Goal: Task Accomplishment & Management: Use online tool/utility

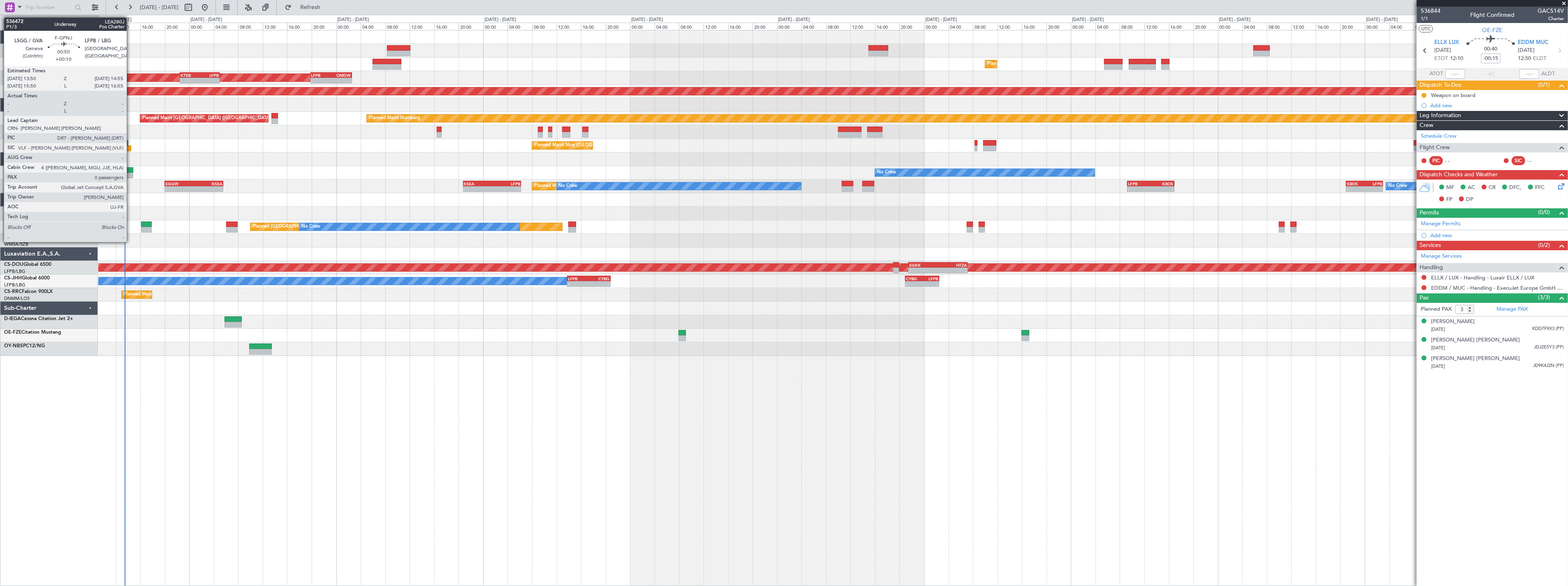
click at [131, 170] on div at bounding box center [130, 170] width 7 height 5
click at [130, 169] on div at bounding box center [130, 170] width 7 height 5
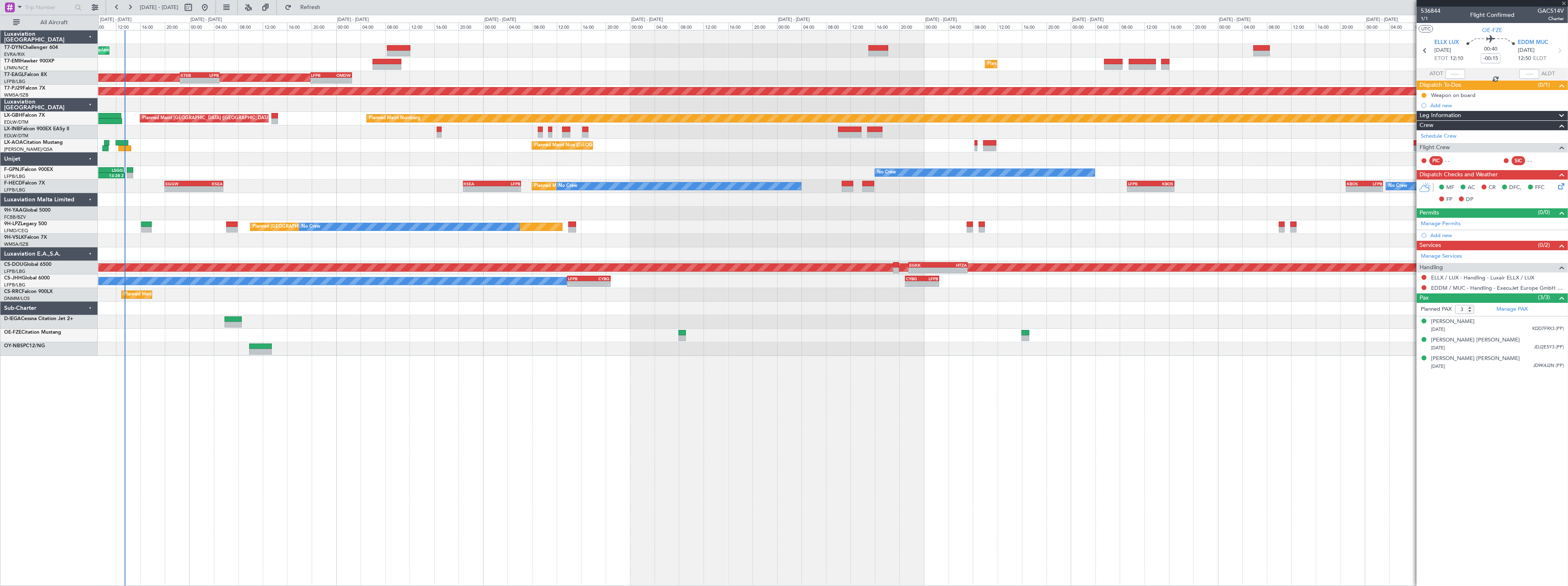
type input "+00:10"
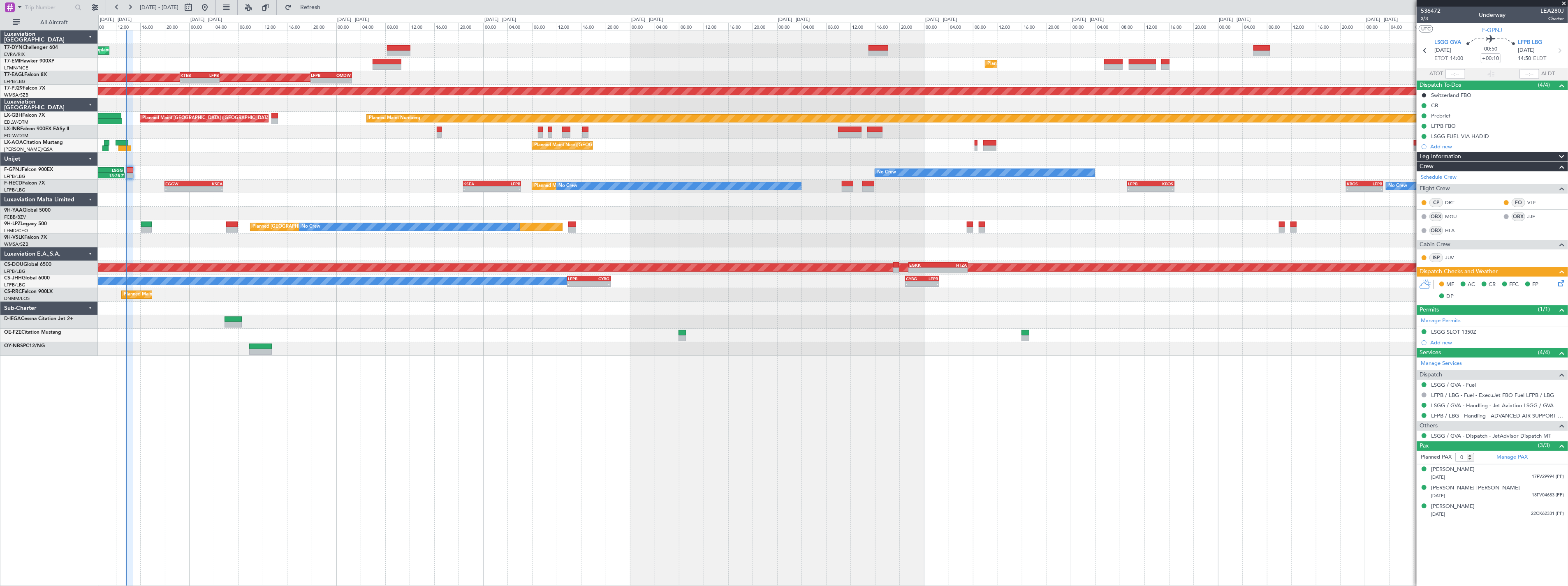
type input "3"
click at [634, 144] on div "Unplanned Maint Riga (Riga Intl) Planned Maint Zurich Planned Maint New York (T…" at bounding box center [833, 193] width 1469 height 326
click at [639, 144] on div "Planned Maint Nice (Côte d'Azur Airport) No Crew Chester" at bounding box center [833, 145] width 1469 height 13
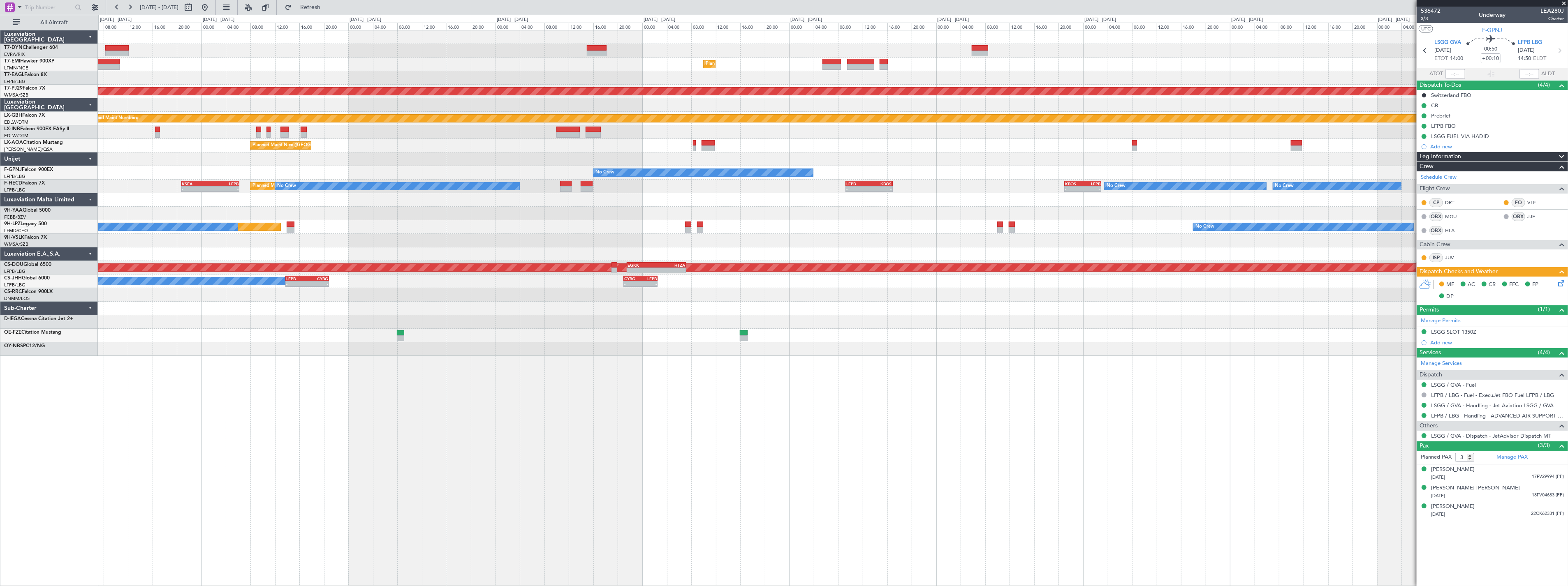
click at [757, 144] on div "Planned Maint Nice ([GEOGRAPHIC_DATA])" at bounding box center [833, 145] width 1469 height 13
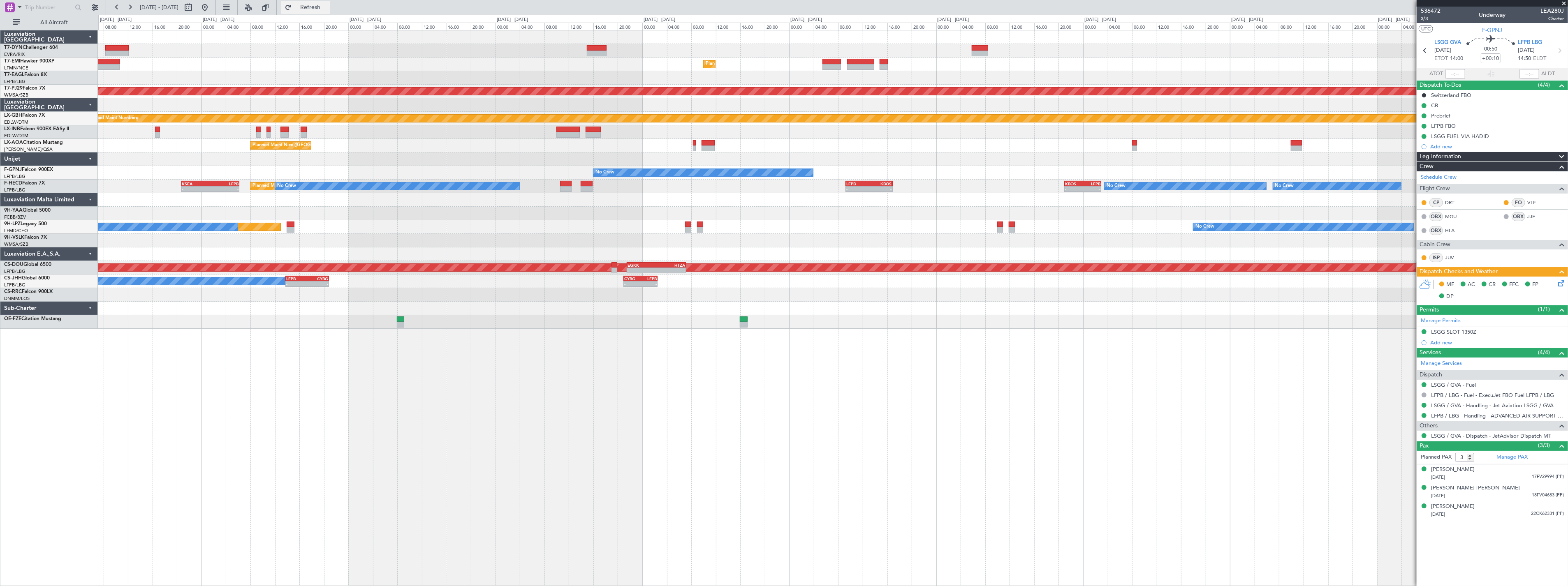
click at [319, 4] on span "Refresh" at bounding box center [310, 7] width 35 height 5
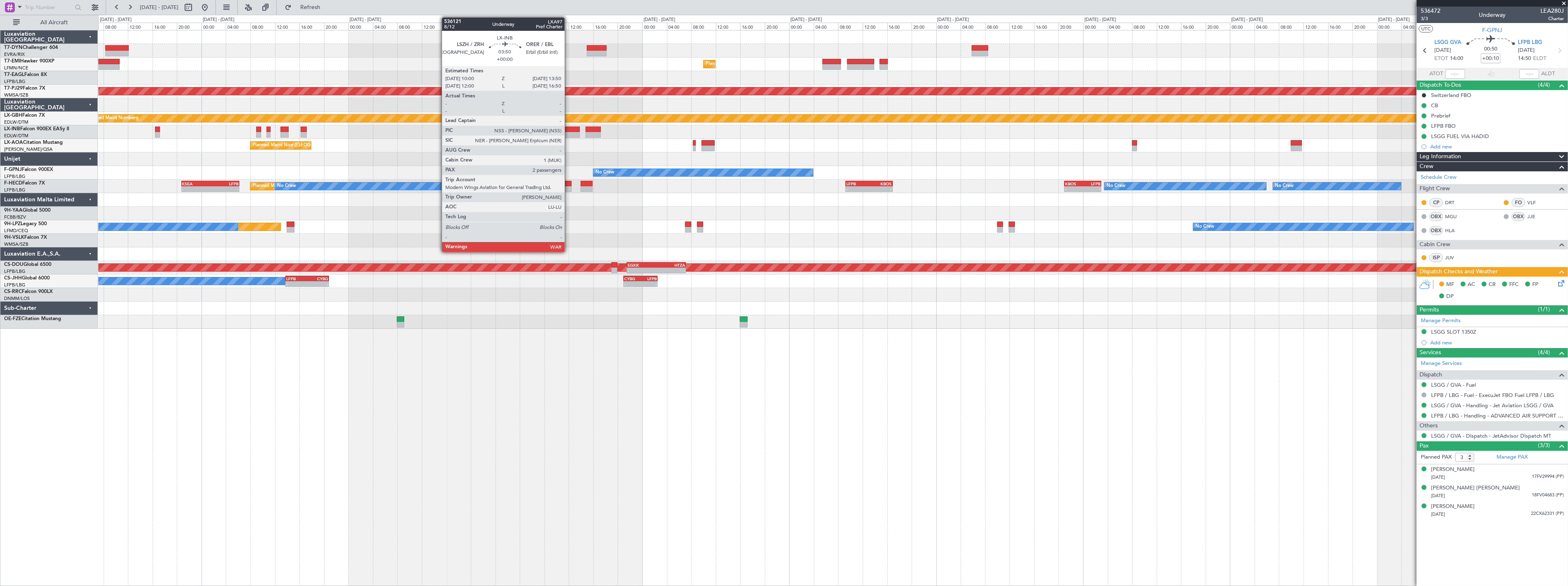
click at [569, 128] on div at bounding box center [568, 129] width 24 height 5
click at [572, 128] on div at bounding box center [568, 129] width 24 height 5
click at [567, 130] on div at bounding box center [568, 129] width 24 height 5
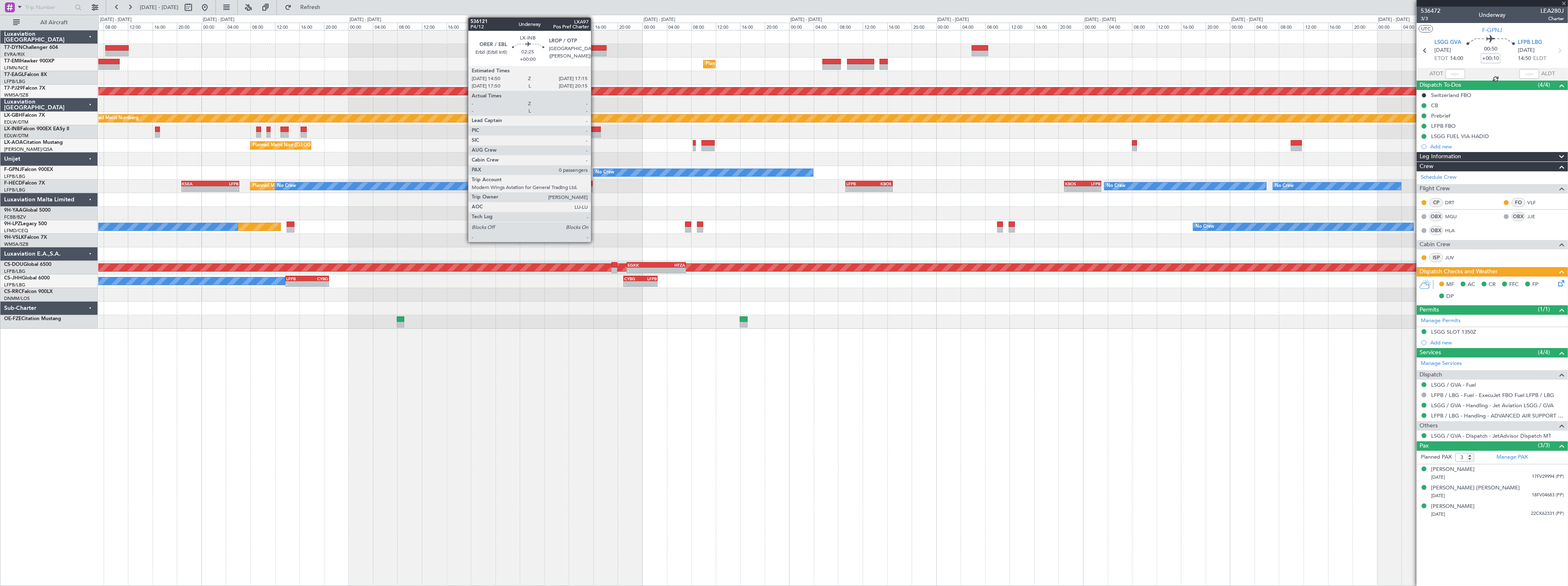
click at [595, 127] on div at bounding box center [593, 129] width 15 height 5
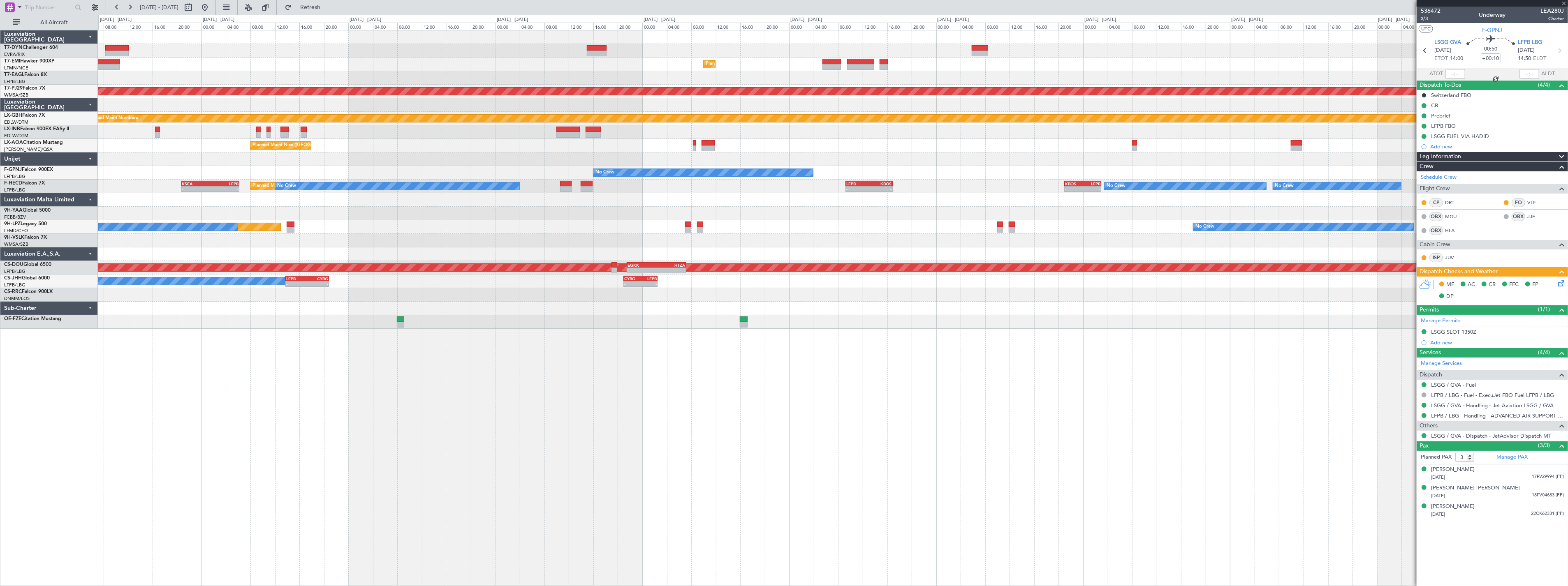
type input "2"
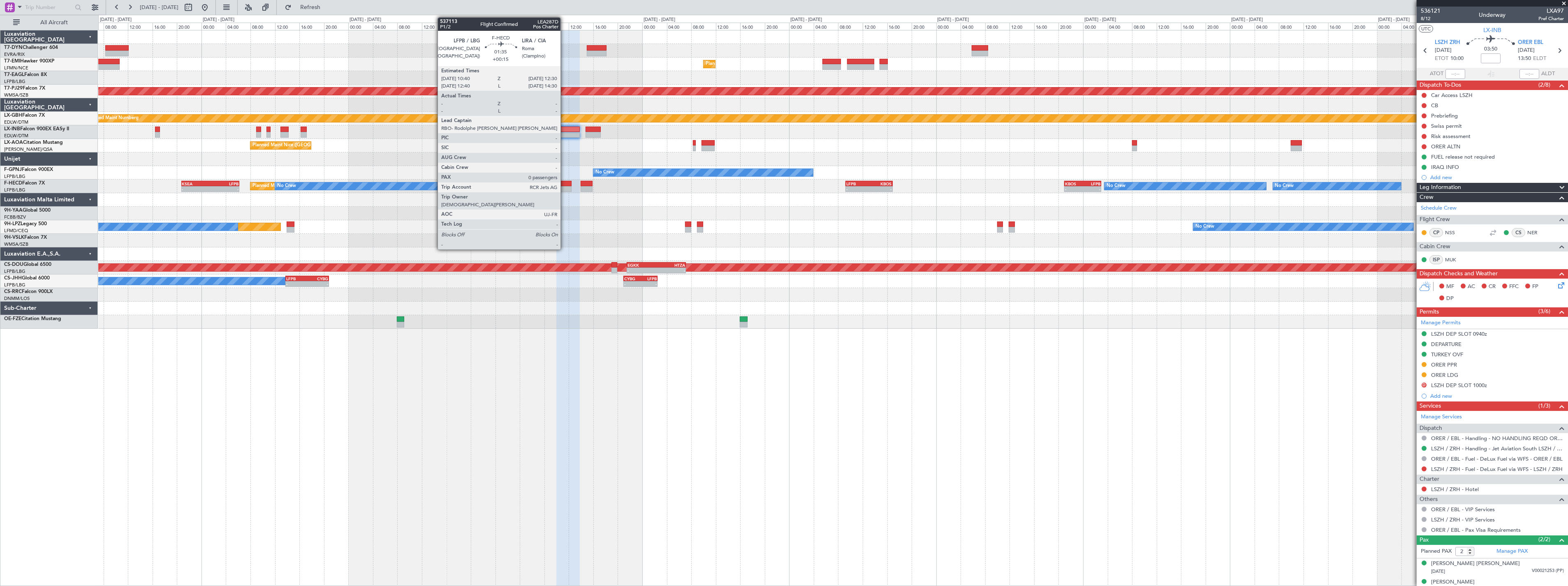
click at [565, 184] on div at bounding box center [565, 183] width 12 height 5
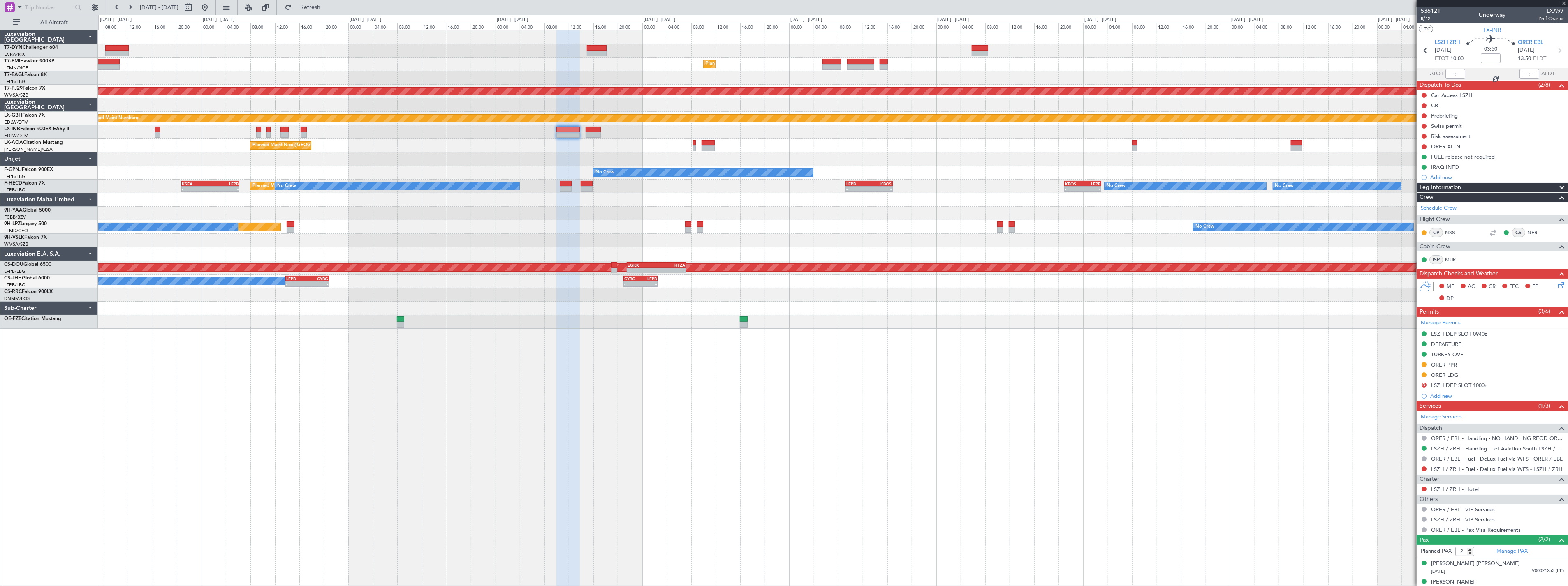
type input "+00:15"
type input "0"
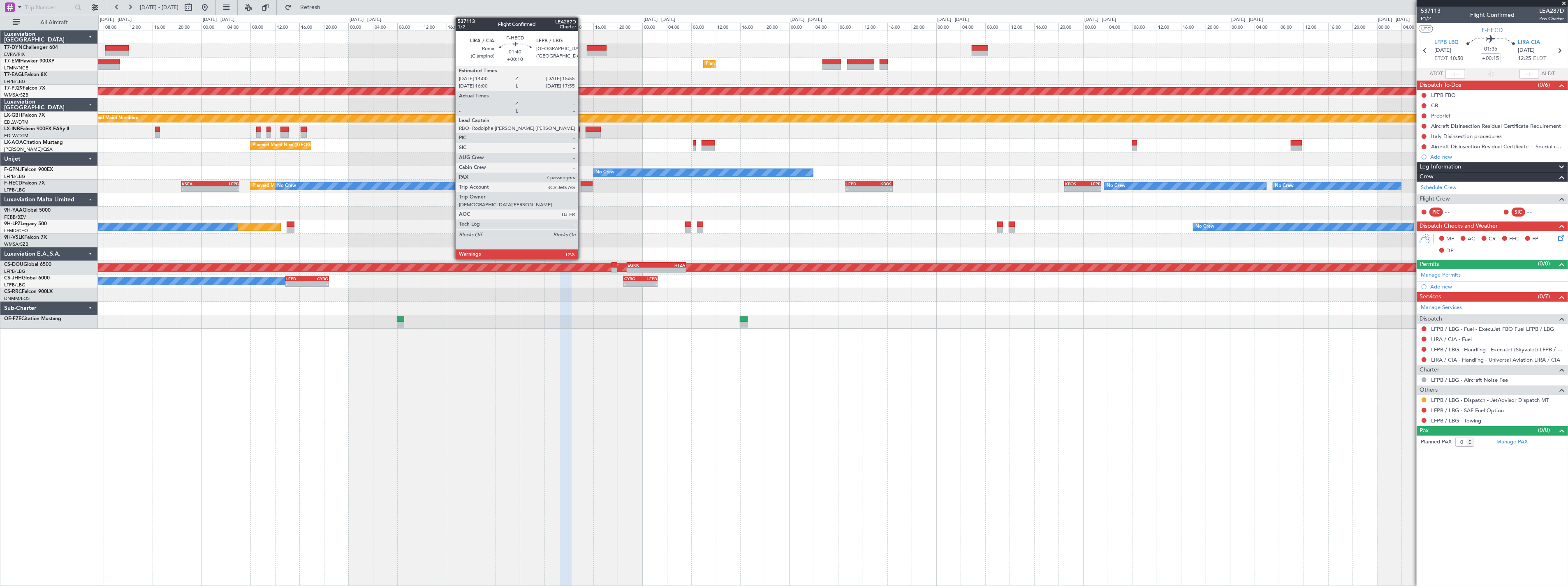
click at [583, 184] on div at bounding box center [587, 183] width 12 height 5
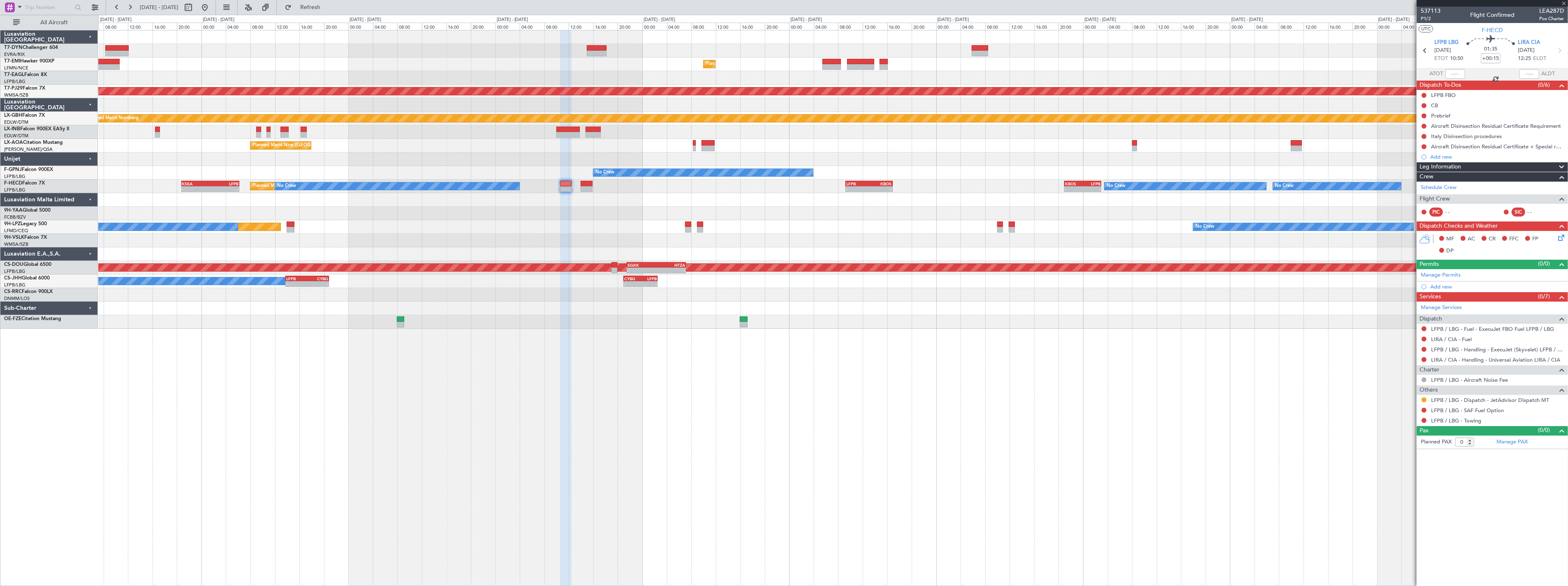
type input "+00:10"
type input "7"
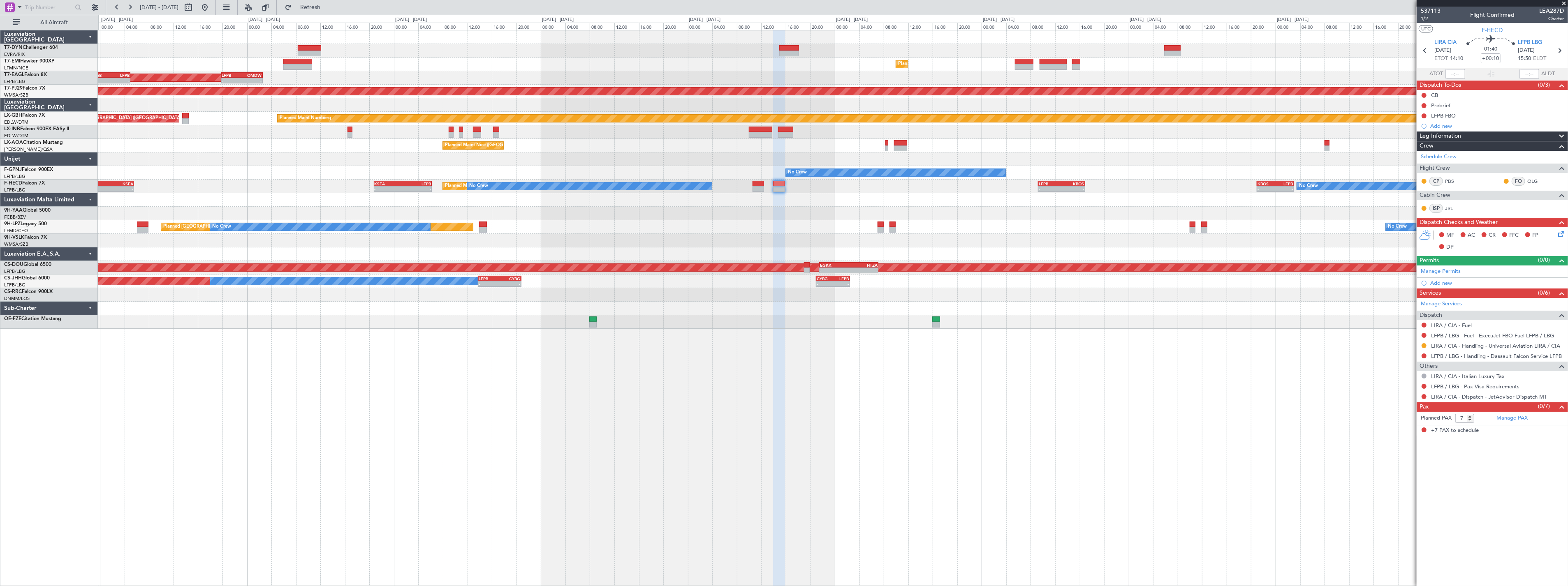
click at [743, 213] on div at bounding box center [833, 214] width 1469 height 13
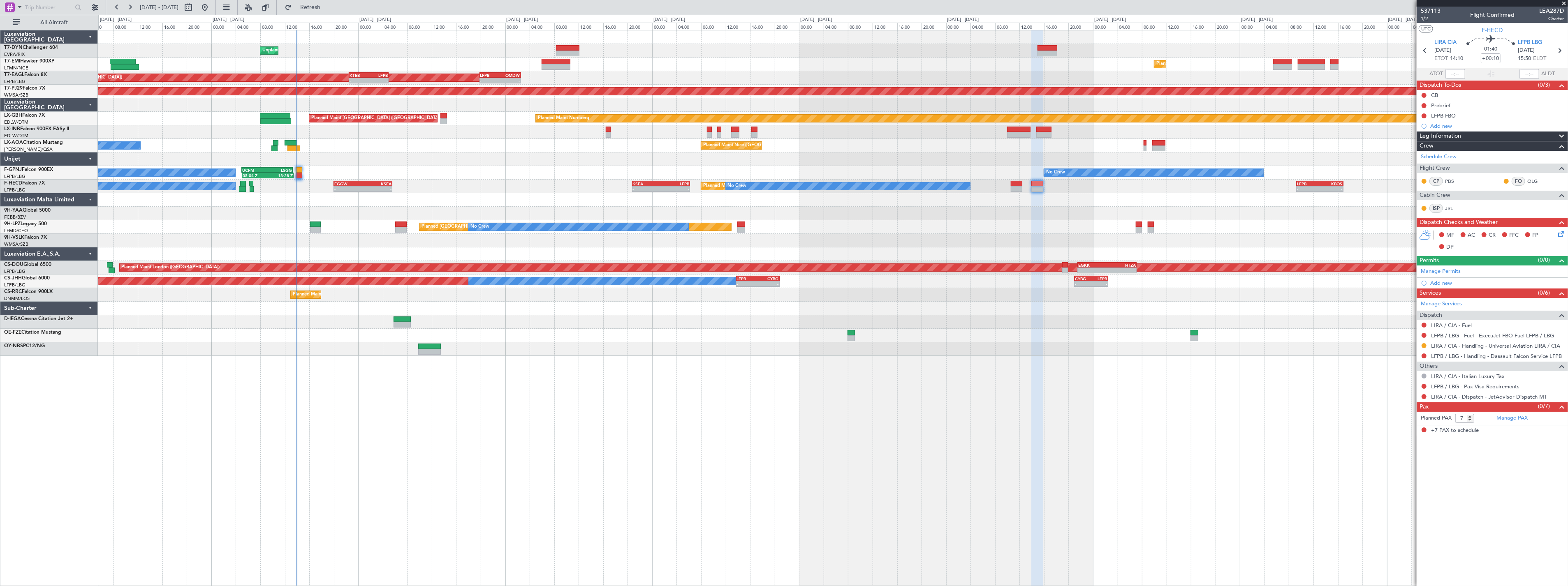
click at [549, 192] on div "Unplanned Maint Riga (Riga Intl) Planned Maint Zurich - - LFPB 19:50 Z OMDW 02:…" at bounding box center [833, 193] width 1469 height 326
click at [546, 190] on div "No Crew Planned Maint Paris (Le Bourget) No Crew - - KSEA 20:45 Z LFPB 06:15 Z …" at bounding box center [833, 186] width 1469 height 13
click at [573, 187] on div "Unplanned Maint Riga (Riga Intl) Planned Maint Zurich Planned Maint New York (T…" at bounding box center [833, 193] width 1469 height 326
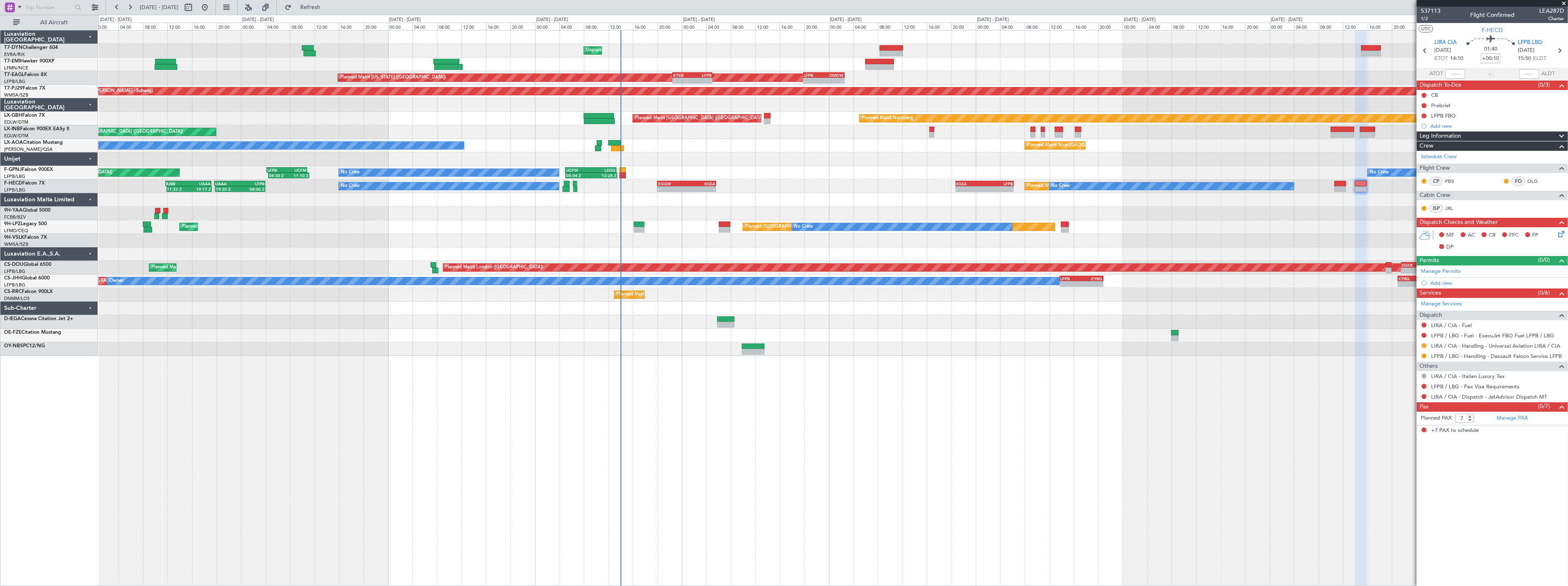
click at [785, 184] on div "No Crew Planned Maint Paris (Le Bourget) No Crew - - EGGW 20:00 Z KSEA 05:35 Z …" at bounding box center [833, 186] width 1469 height 13
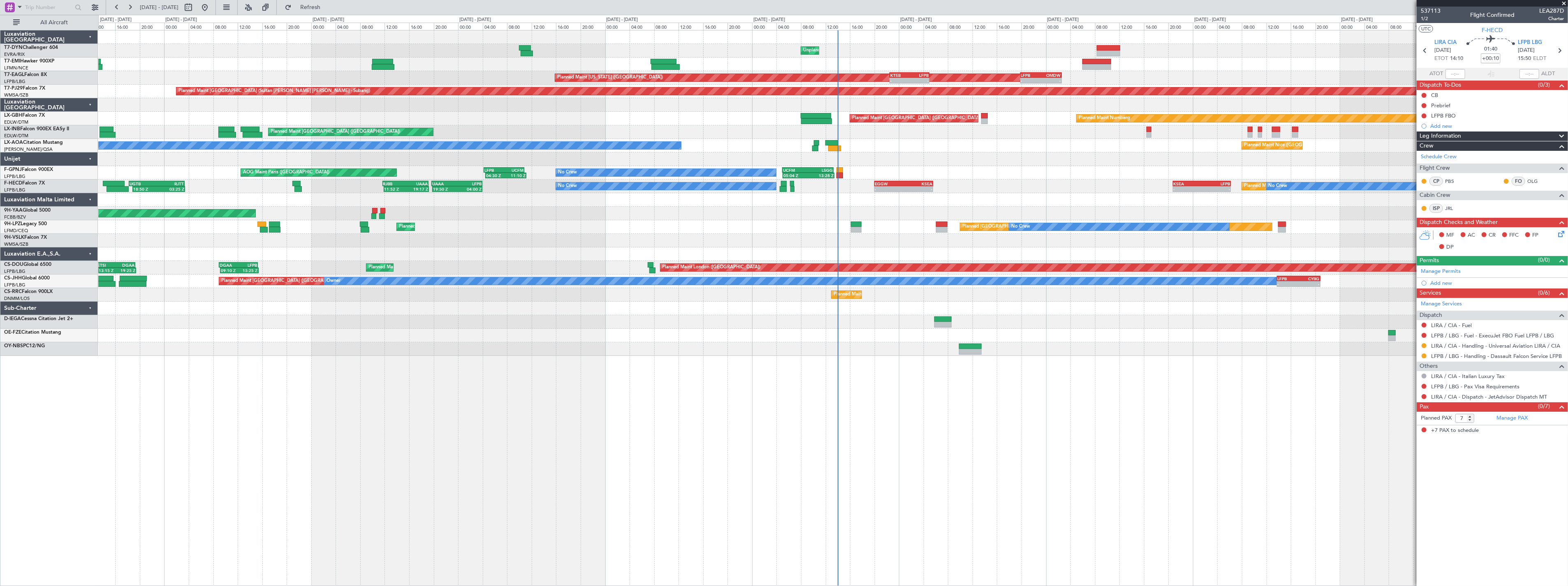
click at [541, 200] on div "Unplanned Maint Riga (Riga Intl) Planned Maint Zurich Planned Maint Zurich Plan…" at bounding box center [833, 193] width 1469 height 326
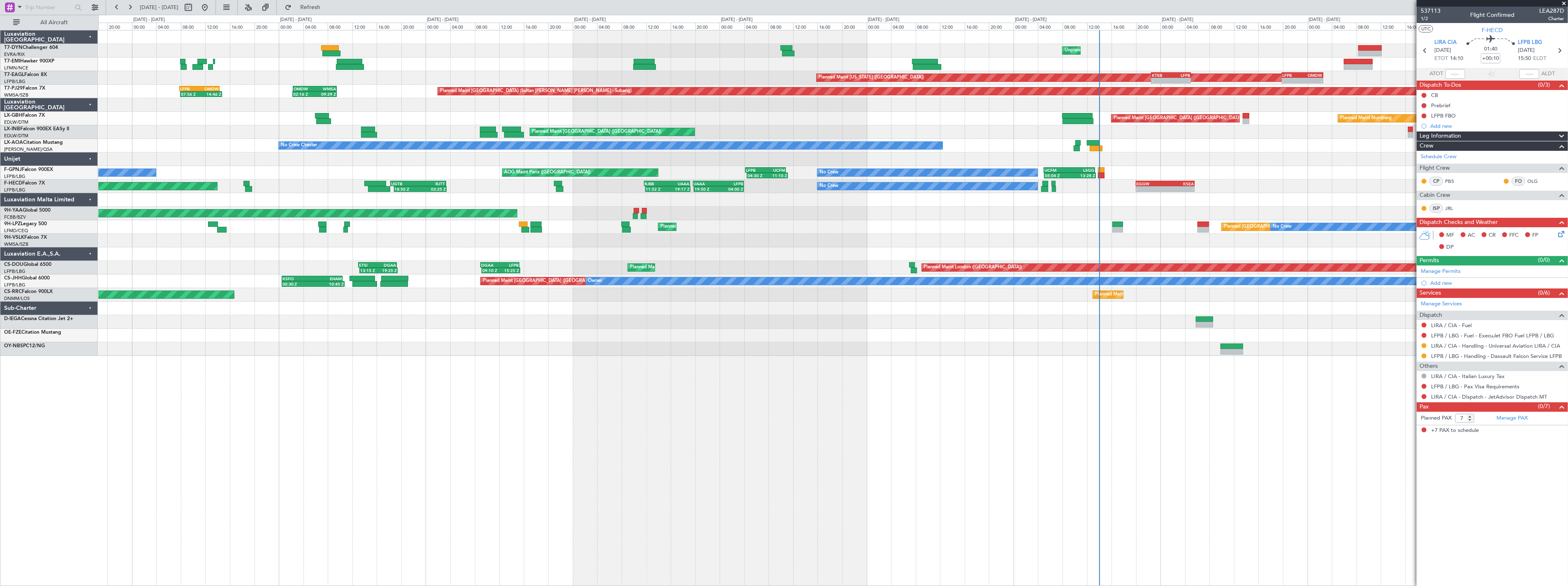
click at [603, 182] on div "Unplanned Maint Riga (Riga Intl) Planned Maint Zurich Planned Maint New York (T…" at bounding box center [833, 193] width 1469 height 326
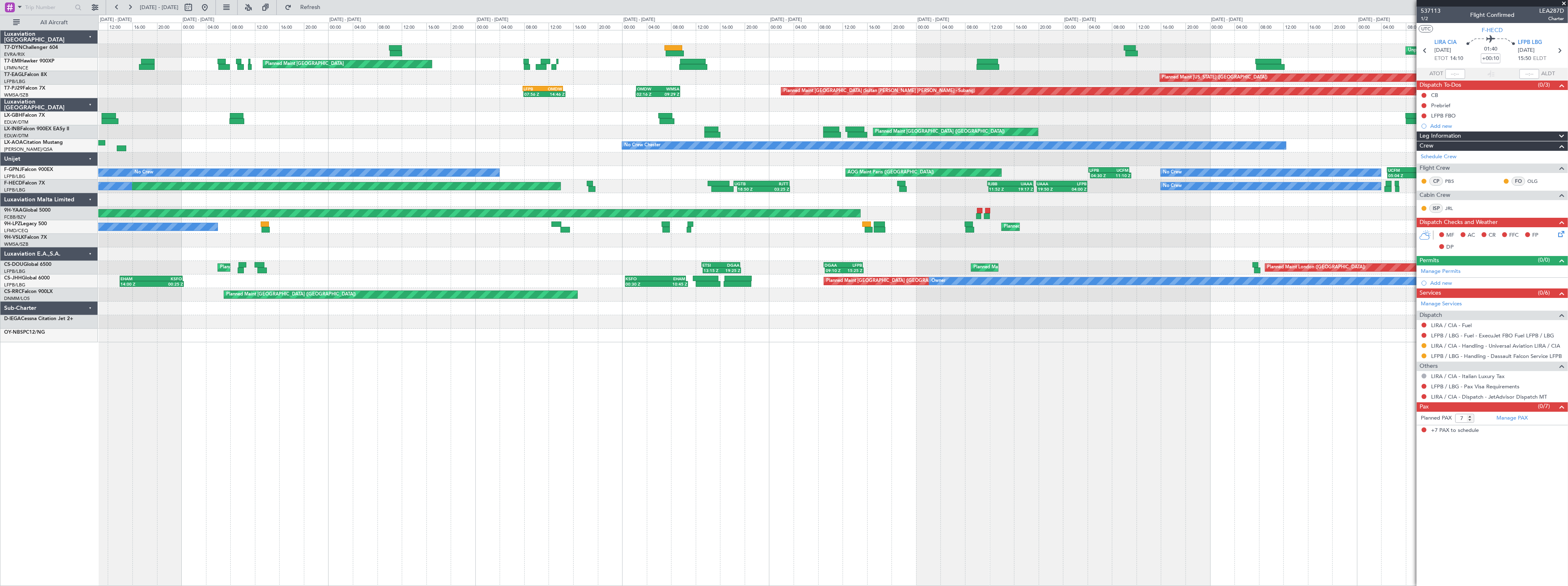
click at [740, 164] on div "Unplanned Maint Riga (Riga Intl) Planned Maint Zurich Planned Maint Zurich Plan…" at bounding box center [833, 186] width 1469 height 312
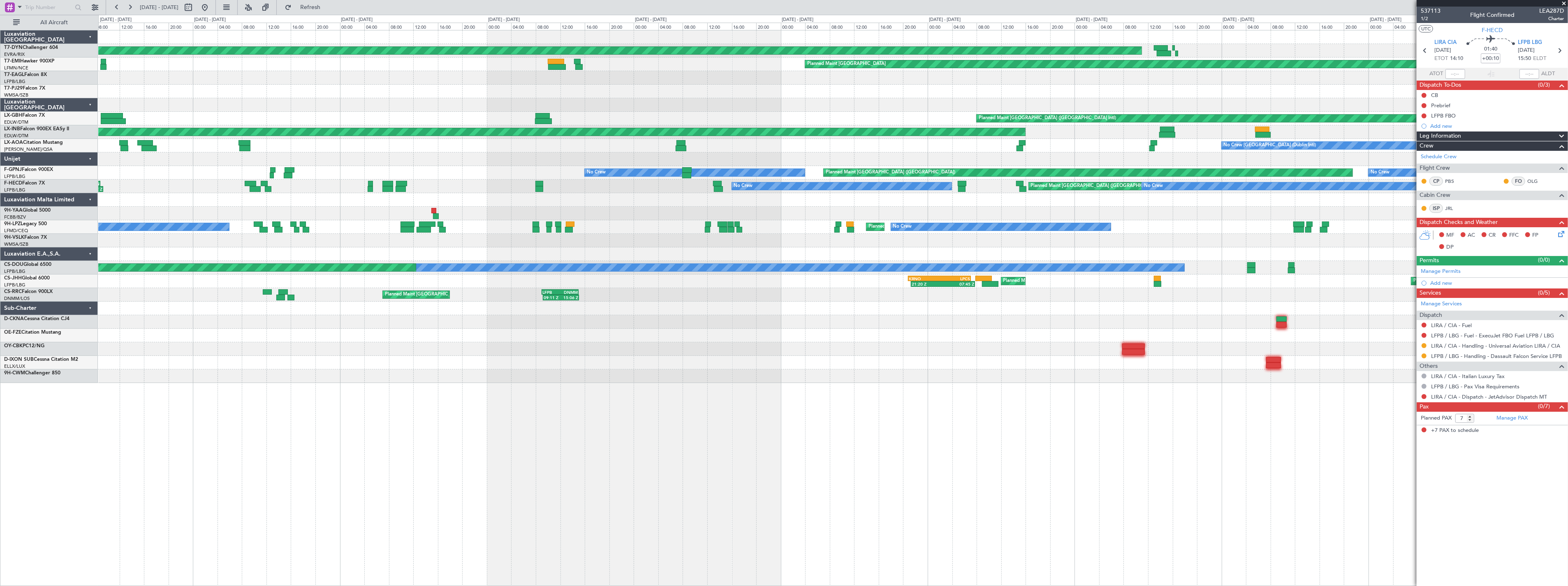
click at [401, 212] on div "AOG Maint Brazzaville (Maya-maya)" at bounding box center [833, 214] width 1469 height 13
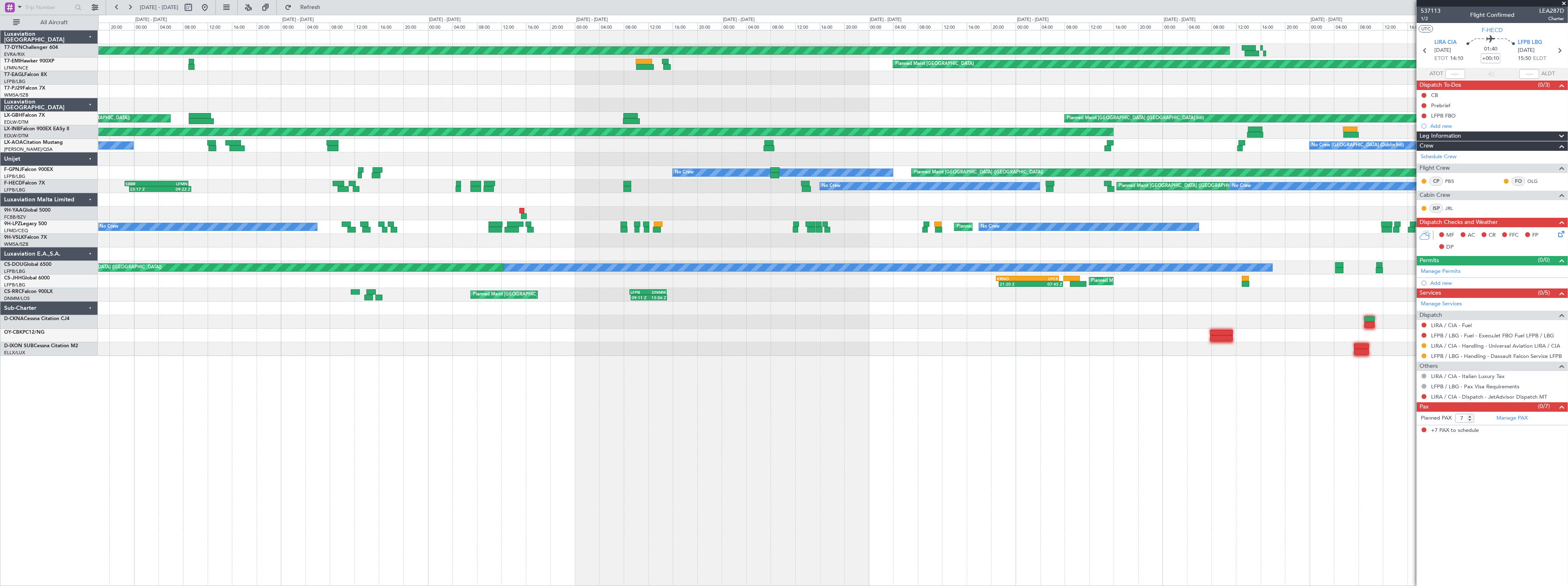
click at [437, 208] on div "AOG Maint Brazzaville (Maya-maya)" at bounding box center [833, 214] width 1469 height 13
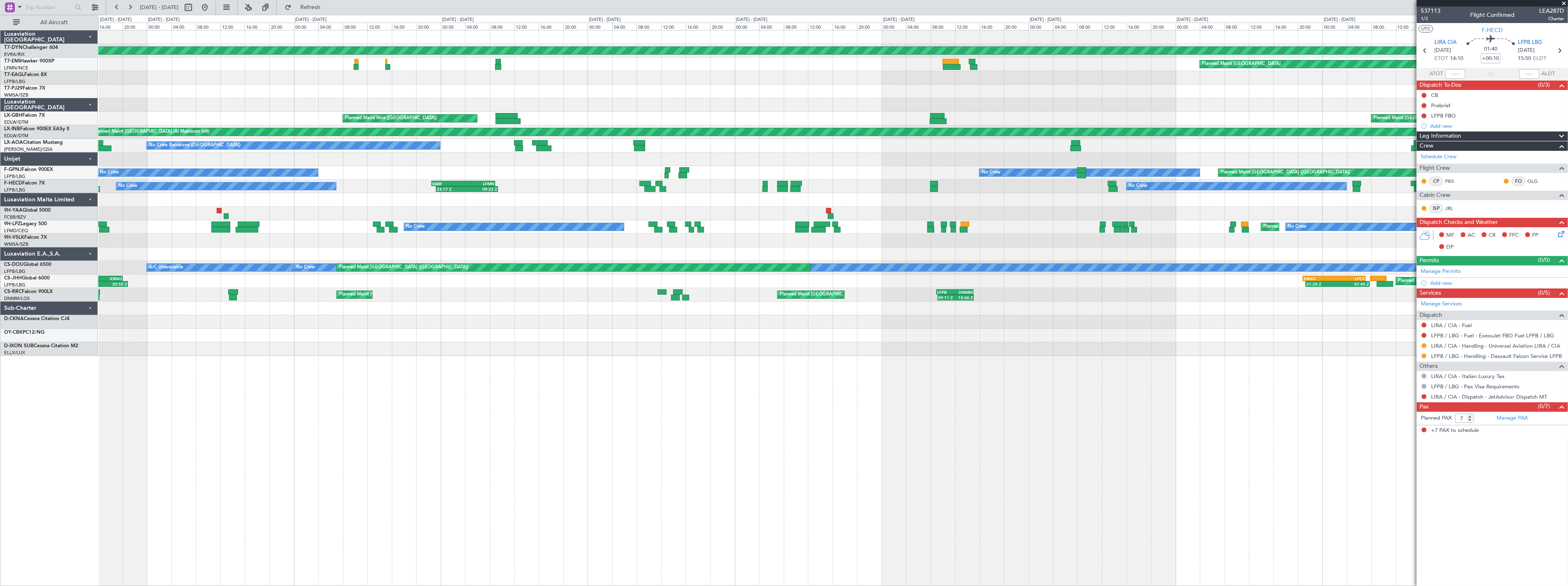
click at [591, 199] on div "AOG Maint Riga (Riga Intl) Planned Maint Basel-Mulhouse Planned Maint Zurich Pl…" at bounding box center [833, 193] width 1469 height 326
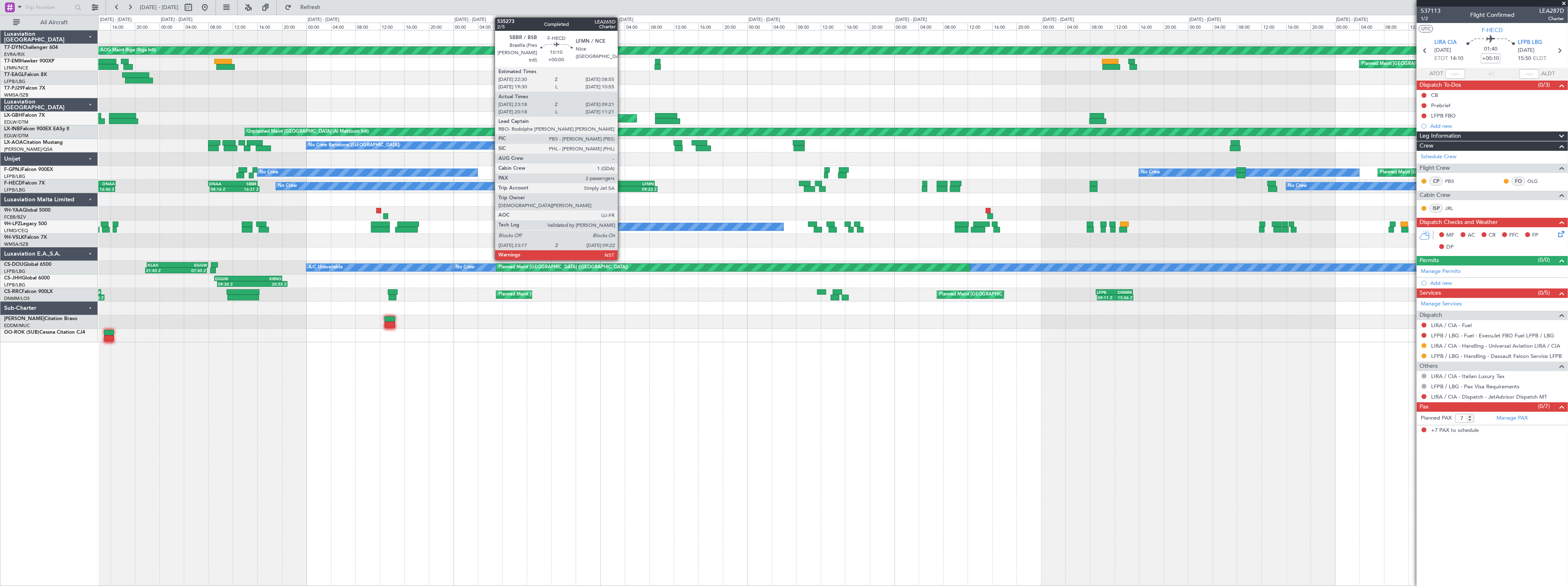
click at [621, 181] on div "SBBR" at bounding box center [607, 184] width 31 height 5
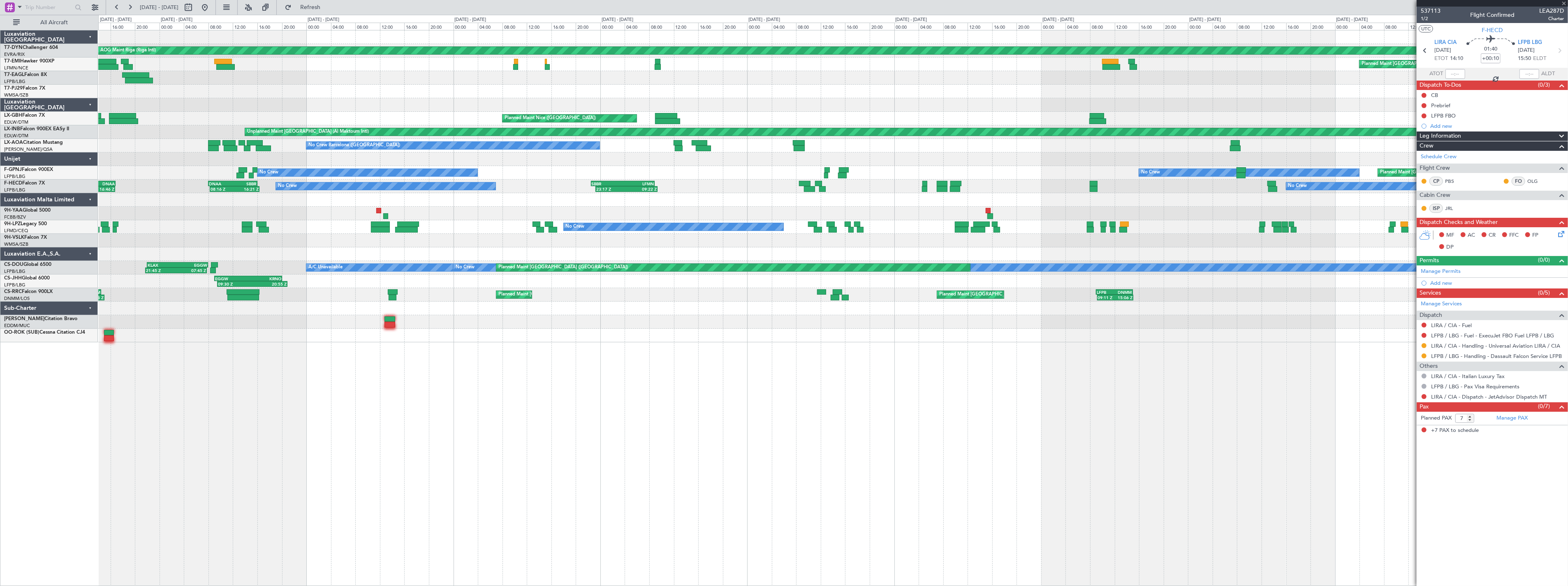
type input "23:28"
type input "09:16"
type input "2"
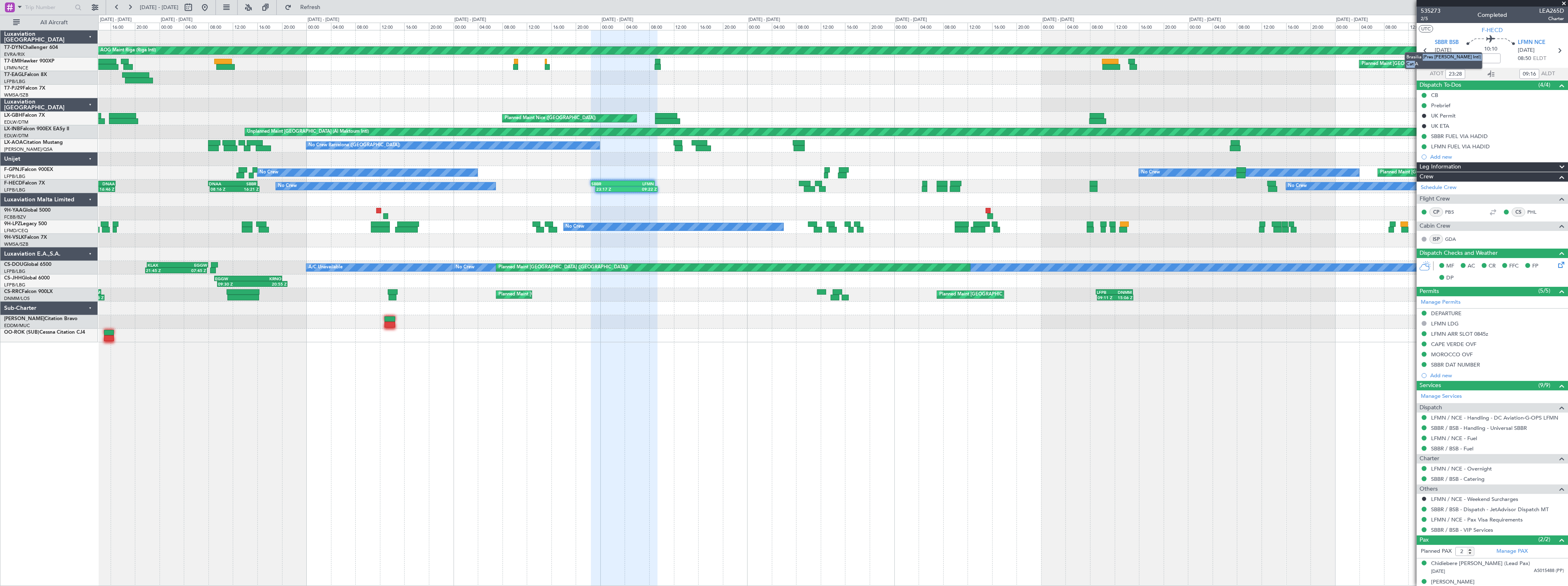
drag, startPoint x: 1424, startPoint y: 58, endPoint x: 1485, endPoint y: 59, distance: 61.0
click at [1482, 59] on div "Brasilia (Pres Juscelino Kubitschek Intl) Cat A" at bounding box center [1444, 61] width 78 height 17
drag, startPoint x: 1424, startPoint y: 58, endPoint x: 1492, endPoint y: 59, distance: 68.0
click at [1475, 47] on div "10:10" at bounding box center [1490, 51] width 54 height 30
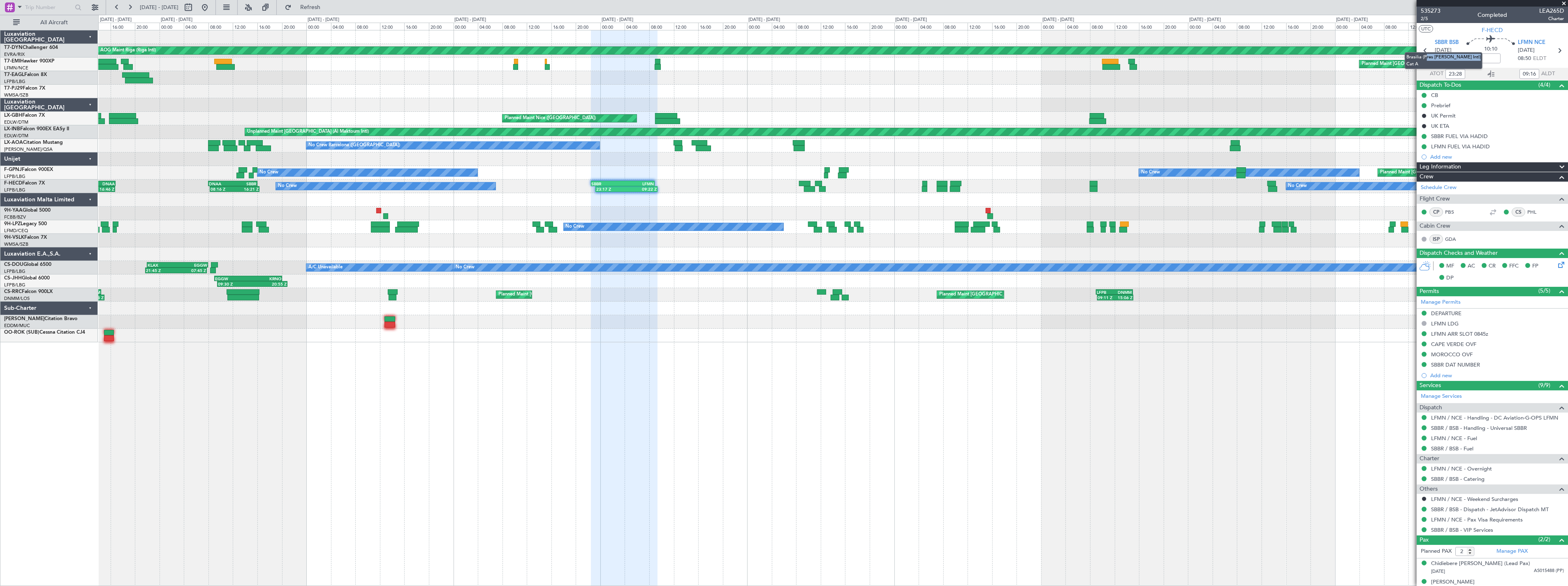
drag, startPoint x: 1424, startPoint y: 54, endPoint x: 1475, endPoint y: 57, distance: 51.1
click at [1475, 57] on div "Brasilia (Pres Juscelino Kubitschek Intl) Cat A" at bounding box center [1444, 61] width 78 height 17
drag, startPoint x: 1475, startPoint y: 57, endPoint x: 1467, endPoint y: 58, distance: 8.1
copy div "res Juscelino Kubitschek"
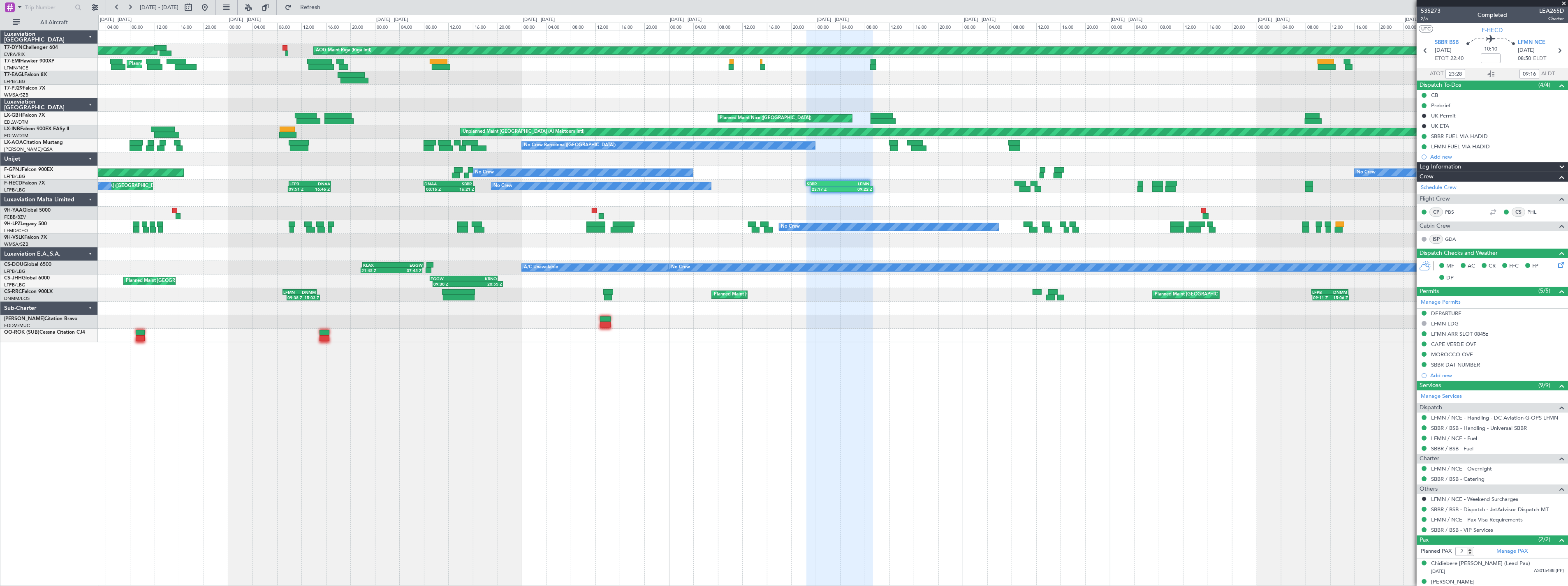
click at [446, 178] on div "AOG Maint Riga (Riga Intl) Planned Maint Basel-Mulhouse Planned Maint Chester P…" at bounding box center [833, 186] width 1469 height 312
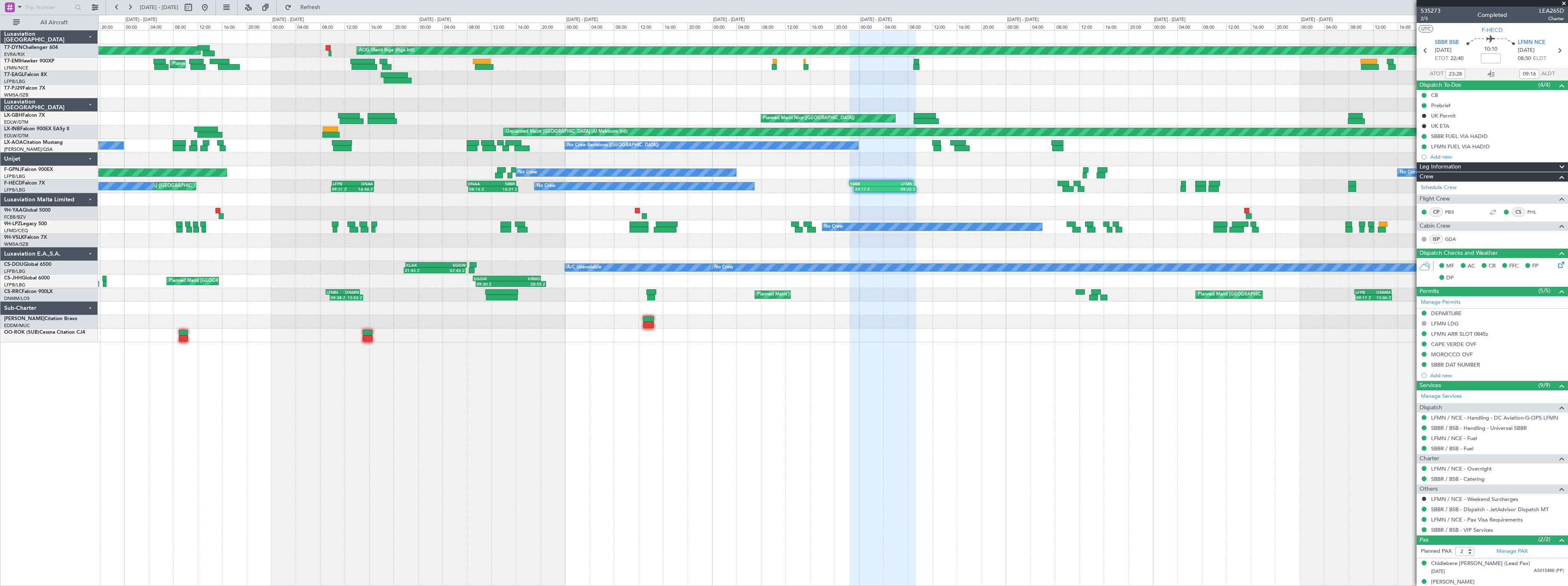
click at [459, 177] on div "No Crew No Crew AOG Maint Hyères (Toulon-Hyères) Planned Maint Paris (Le Bourge…" at bounding box center [833, 173] width 1469 height 13
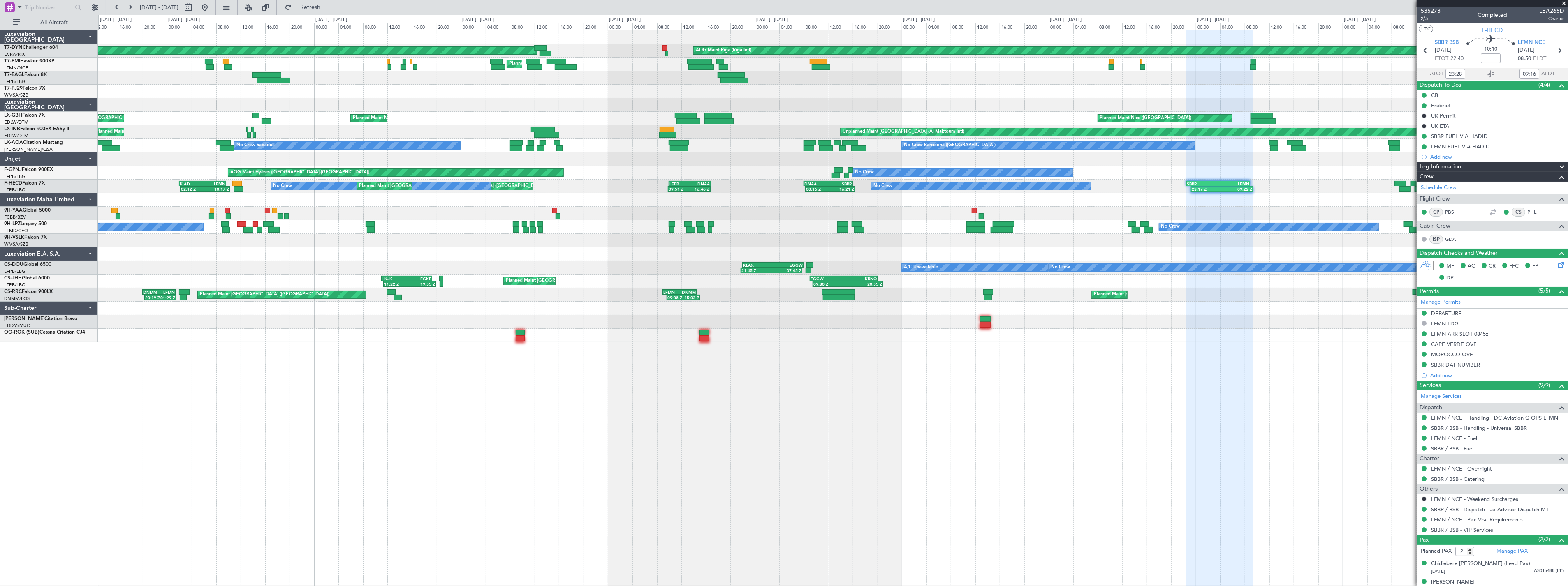
click at [628, 187] on div "AOG Maint Riga (Riga Intl) Planned Maint Basel-Mulhouse Planned Maint Chester P…" at bounding box center [833, 186] width 1469 height 312
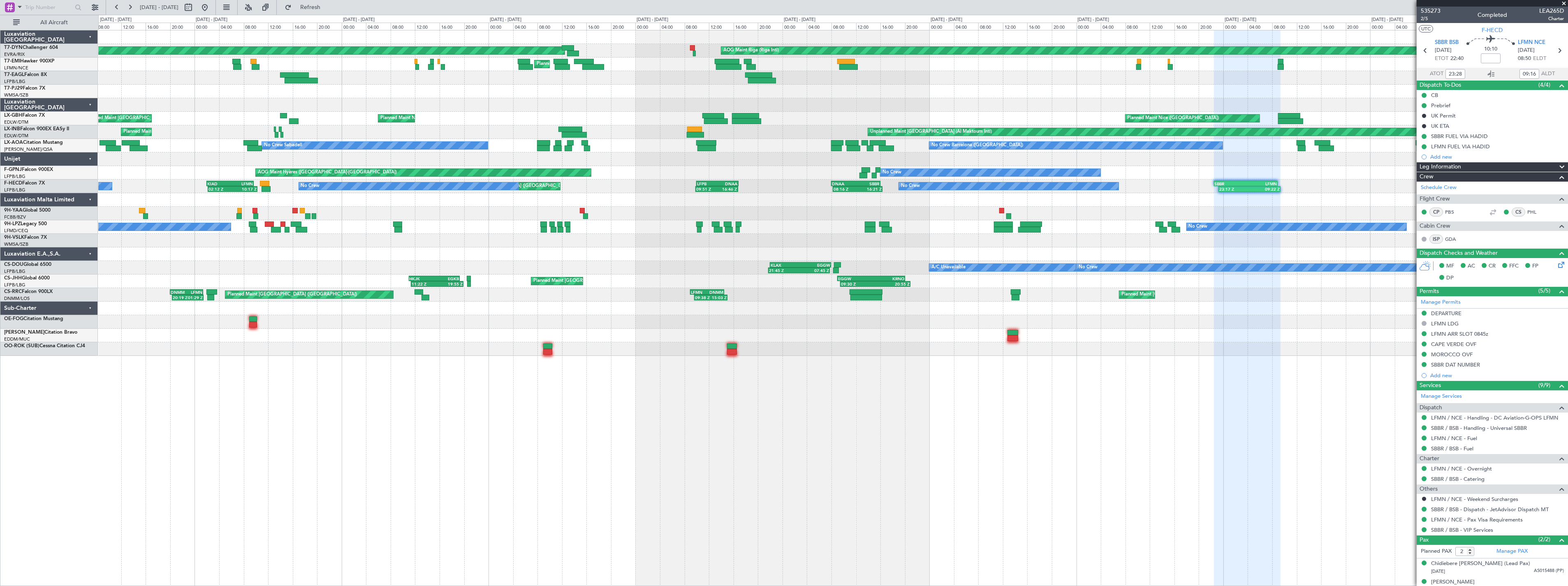
click at [389, 223] on div "No Crew No Crew" at bounding box center [833, 227] width 1469 height 13
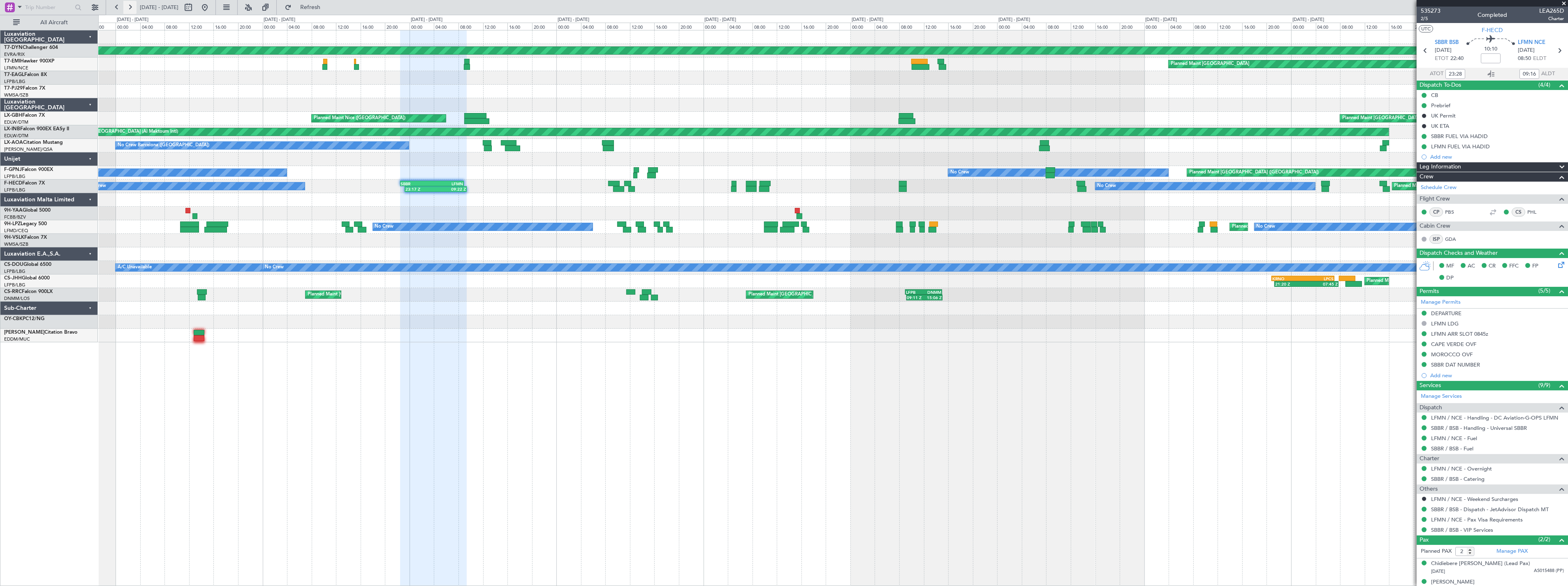
click at [128, 11] on button at bounding box center [130, 7] width 13 height 13
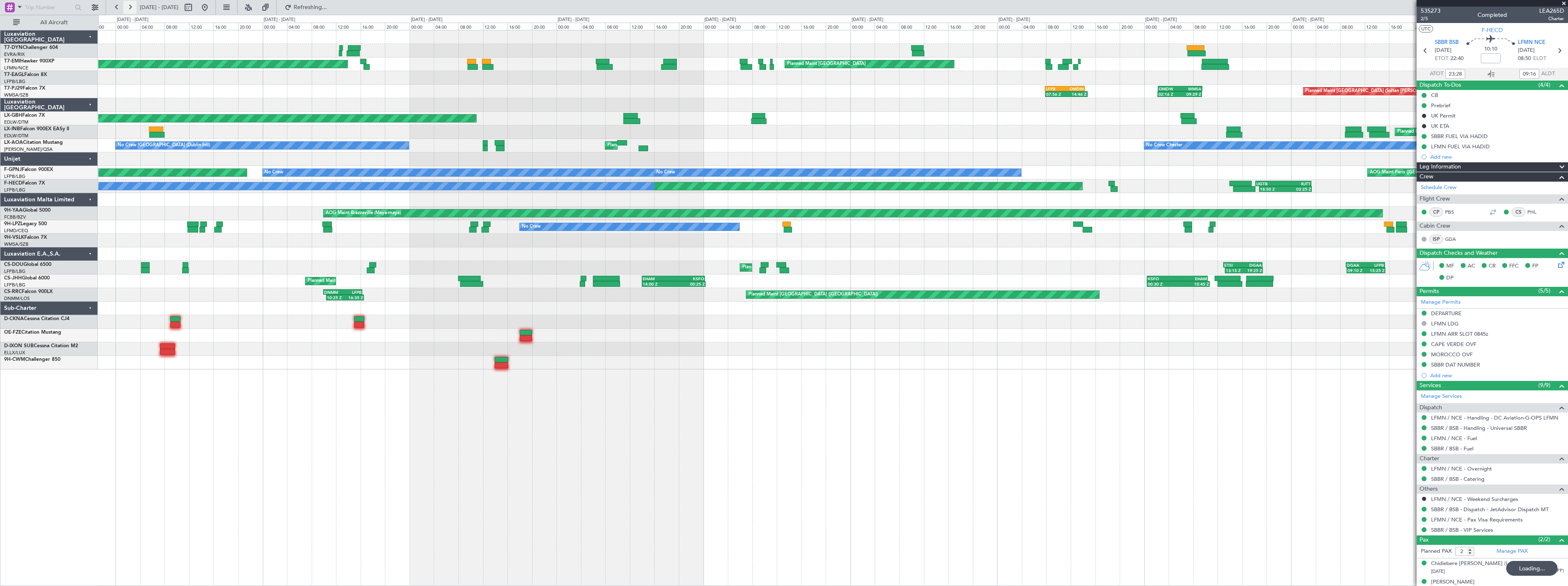
click at [128, 11] on button at bounding box center [130, 7] width 13 height 13
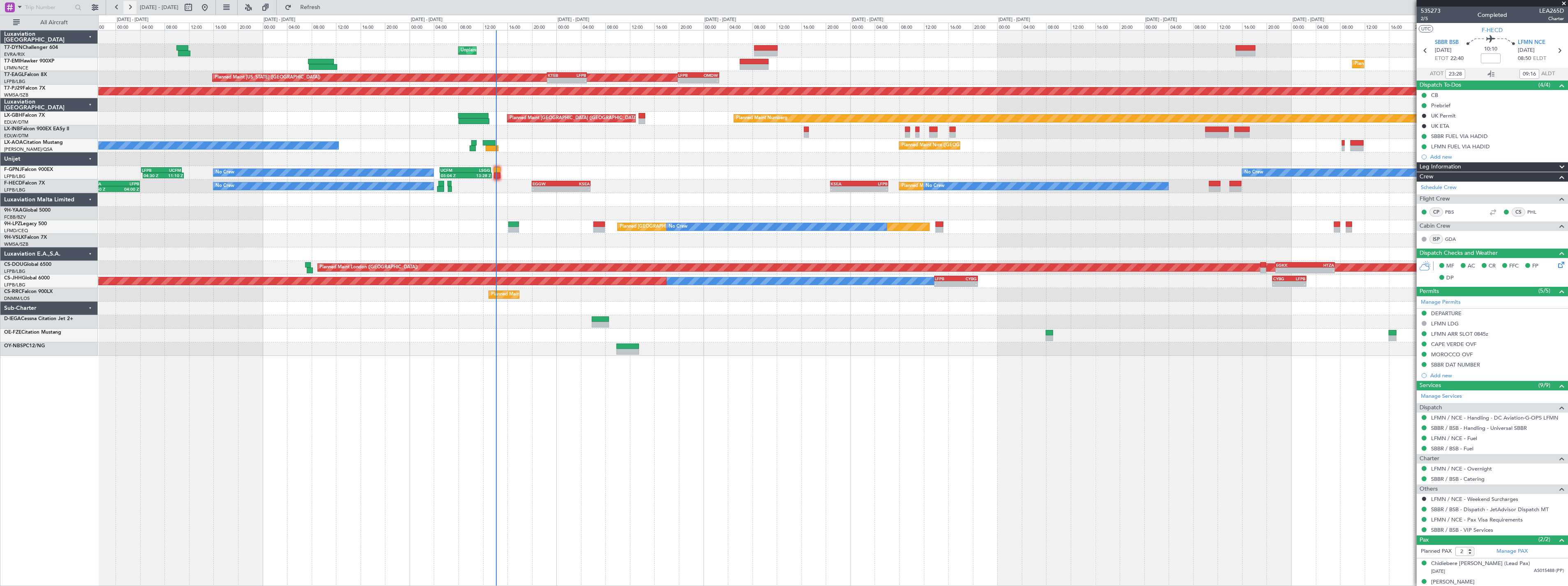
click at [128, 11] on button at bounding box center [130, 7] width 13 height 13
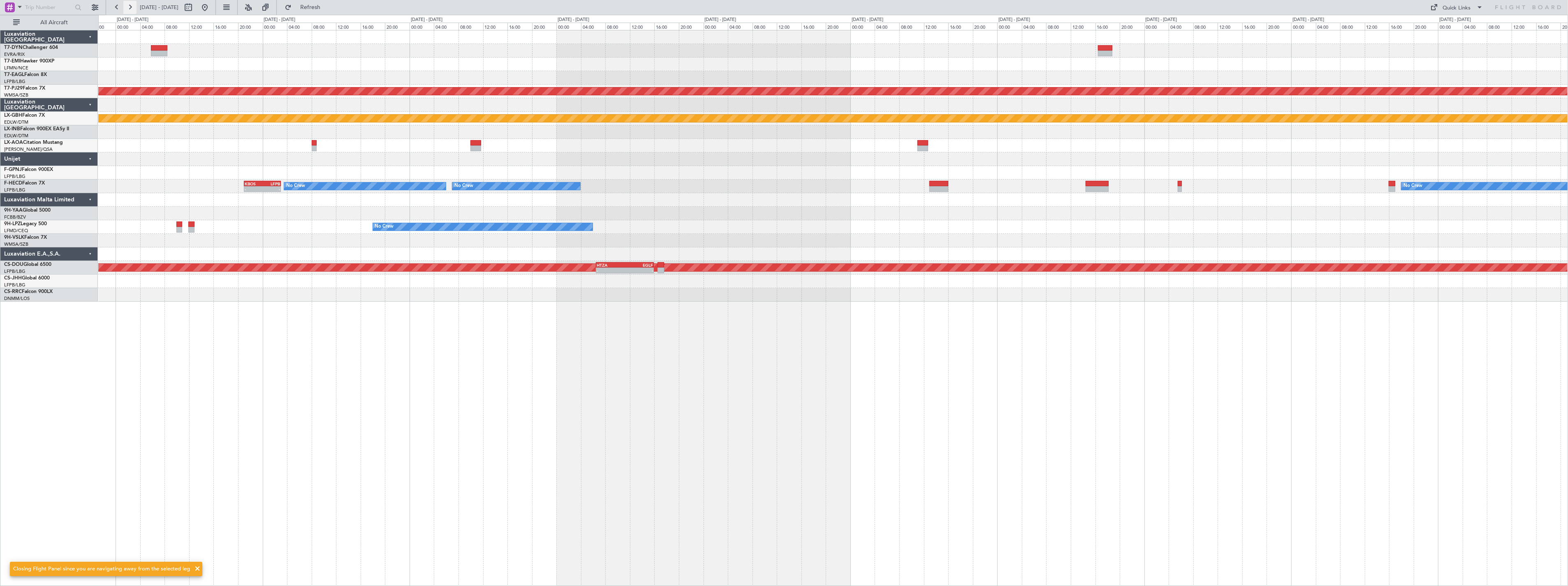
click at [128, 11] on button at bounding box center [130, 7] width 13 height 13
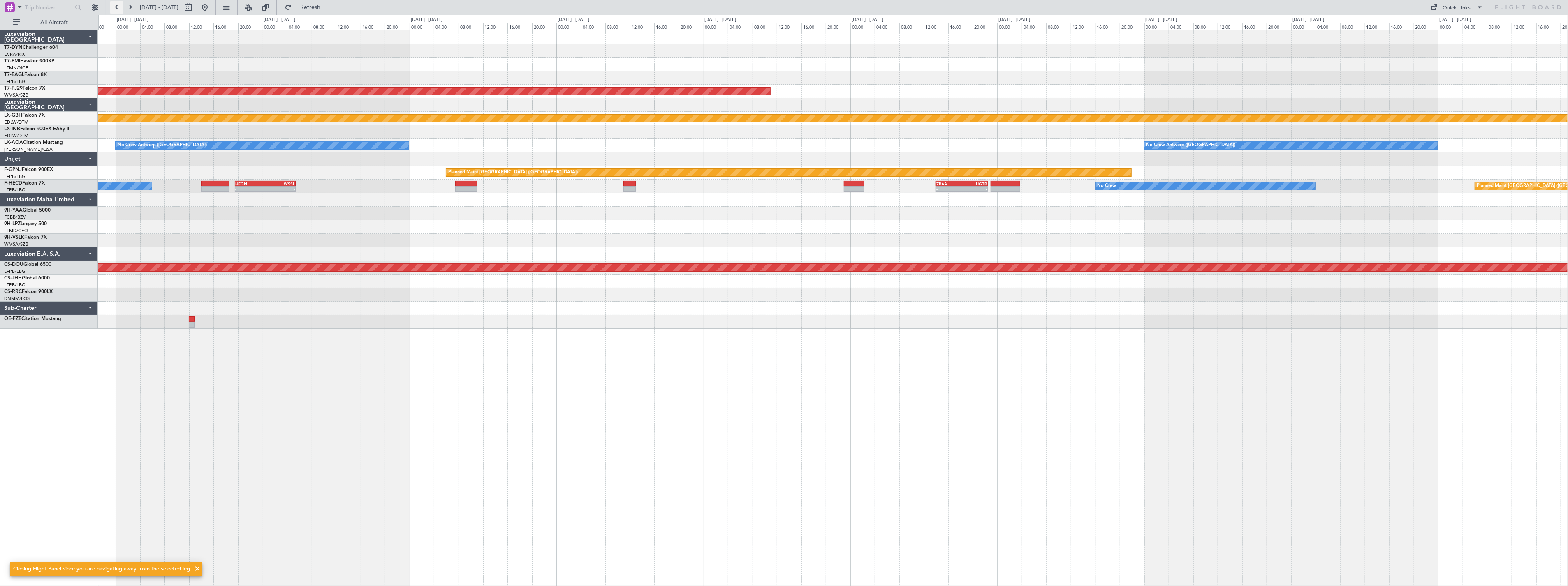
click at [112, 10] on button at bounding box center [117, 7] width 13 height 13
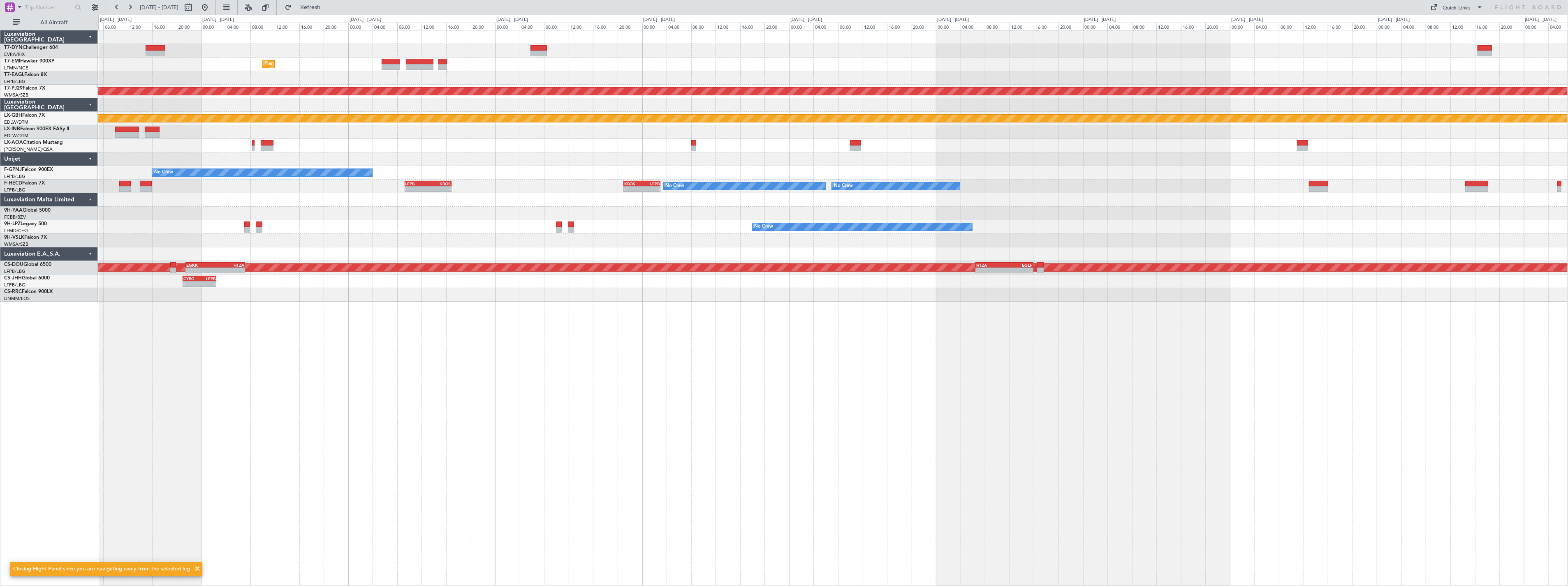
click at [858, 147] on div "Planned Maint Nice ([GEOGRAPHIC_DATA])" at bounding box center [833, 145] width 1469 height 13
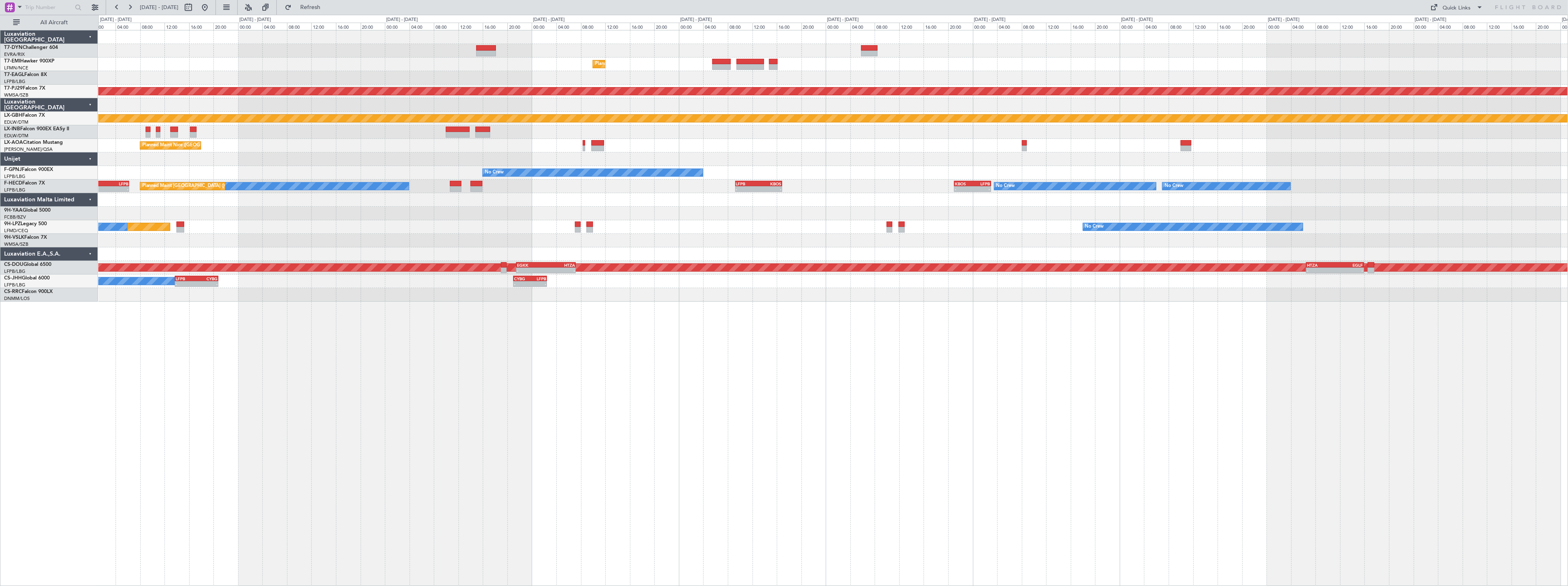
click at [820, 148] on div "Planned Maint Nice ([GEOGRAPHIC_DATA])" at bounding box center [833, 145] width 1469 height 13
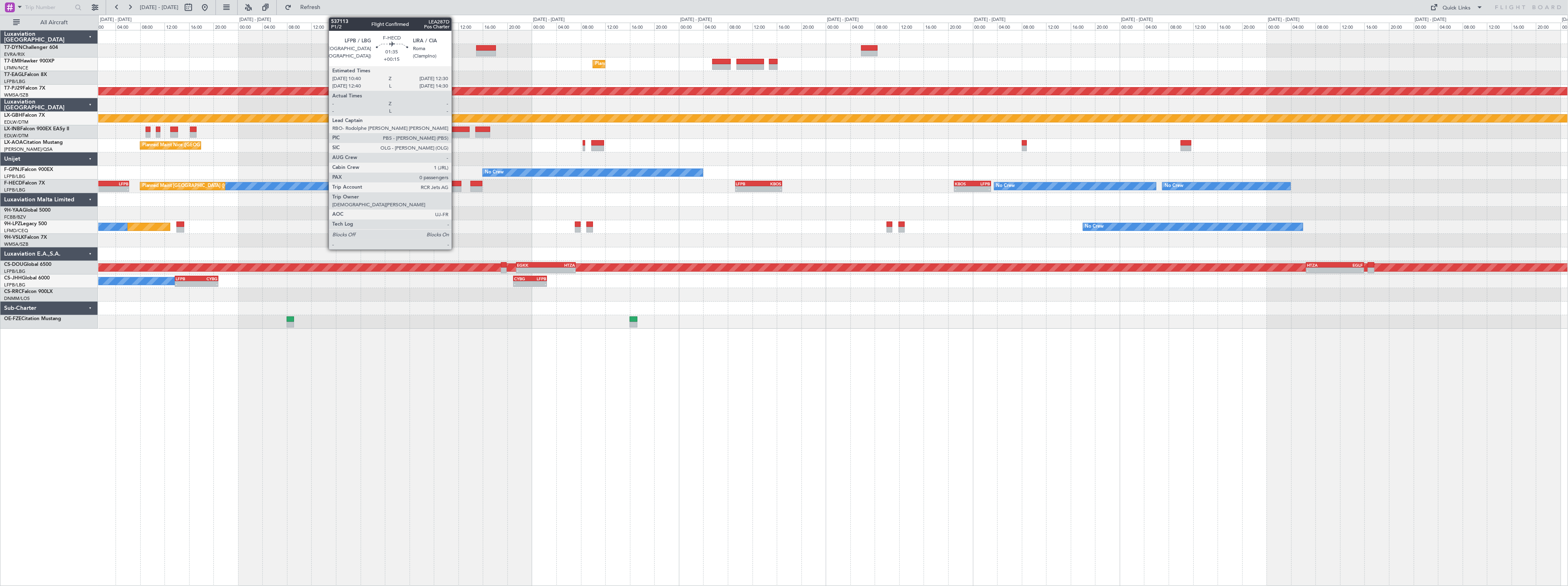
click at [456, 187] on div at bounding box center [455, 189] width 12 height 5
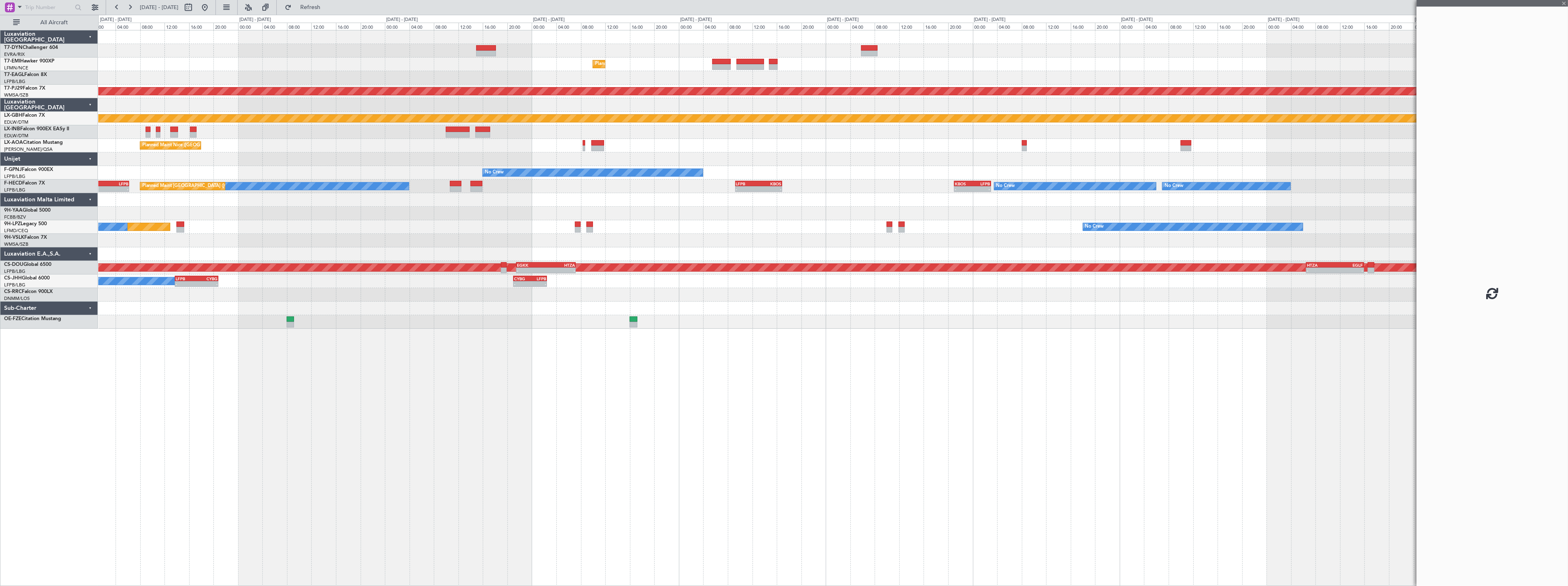
click at [474, 186] on div at bounding box center [477, 183] width 12 height 5
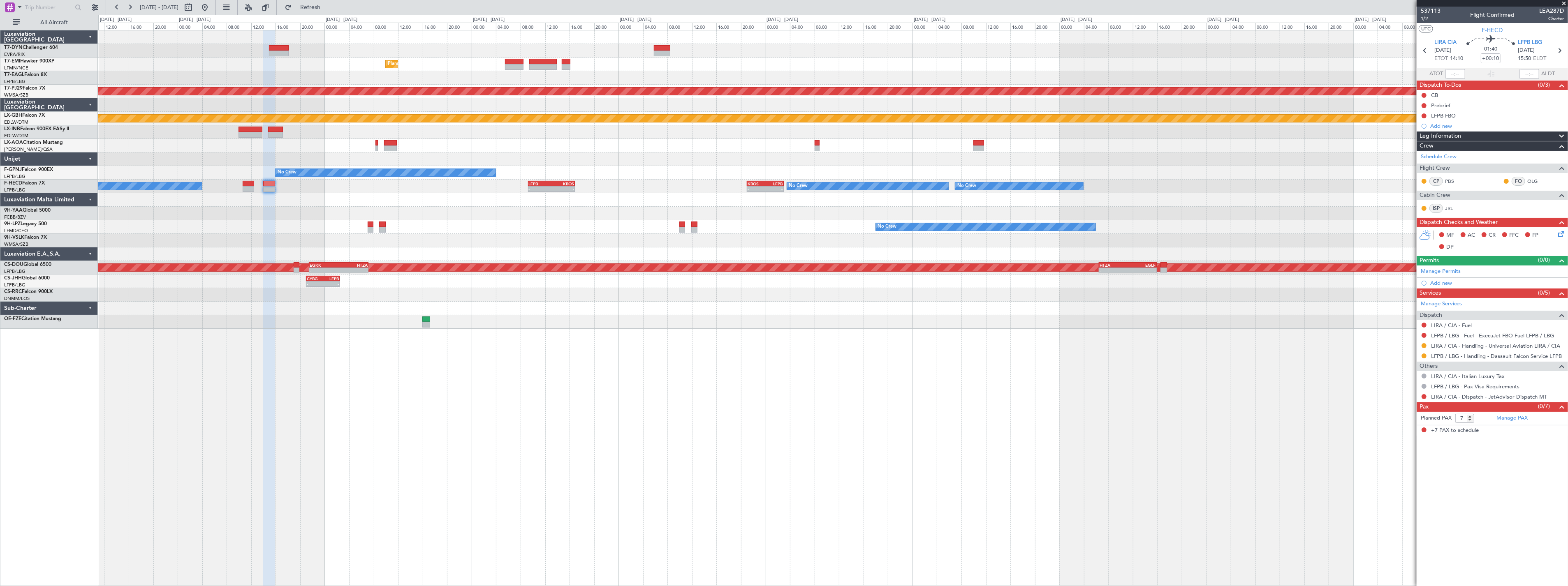
click at [324, 189] on div "No Crew No Crew No Crew - - LFPB 09:15 Z KBOS 16:55 Z - - KBOS 21:00 Z LFPB 03:…" at bounding box center [833, 186] width 1469 height 13
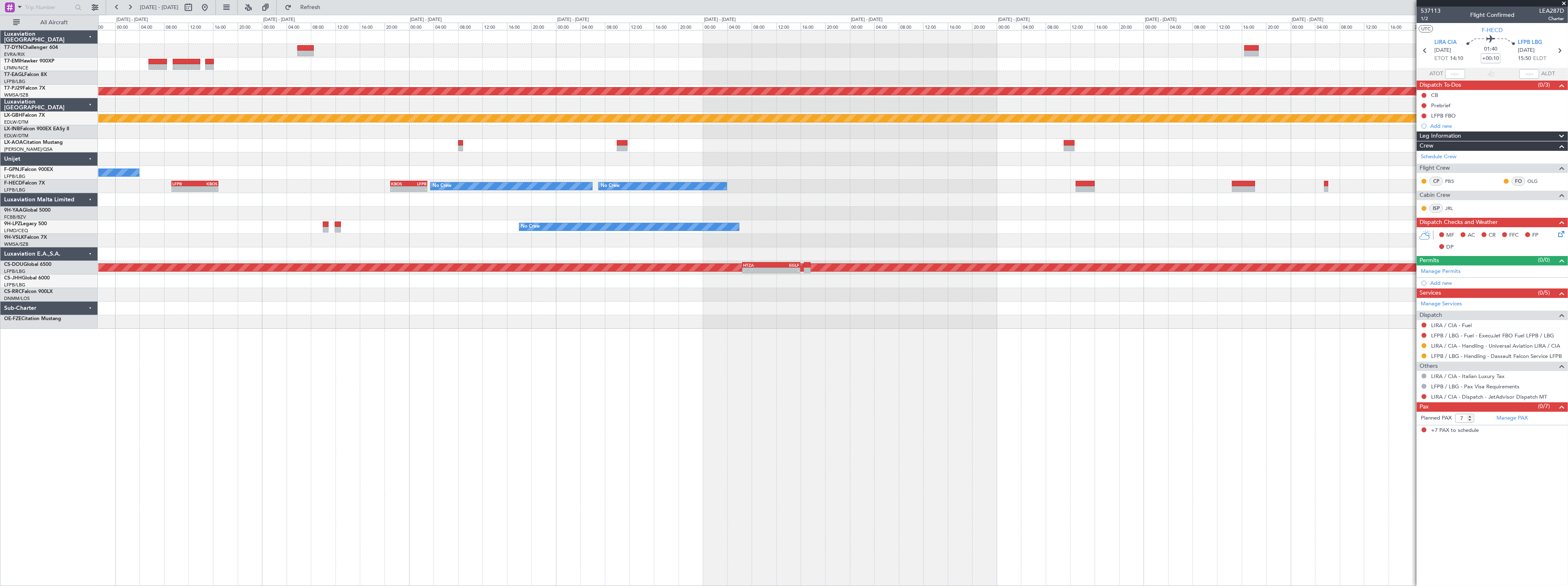
click at [499, 196] on div "Planned Maint [GEOGRAPHIC_DATA] Planned Maint [GEOGRAPHIC_DATA] (Sultan [PERSON…" at bounding box center [833, 180] width 1469 height 298
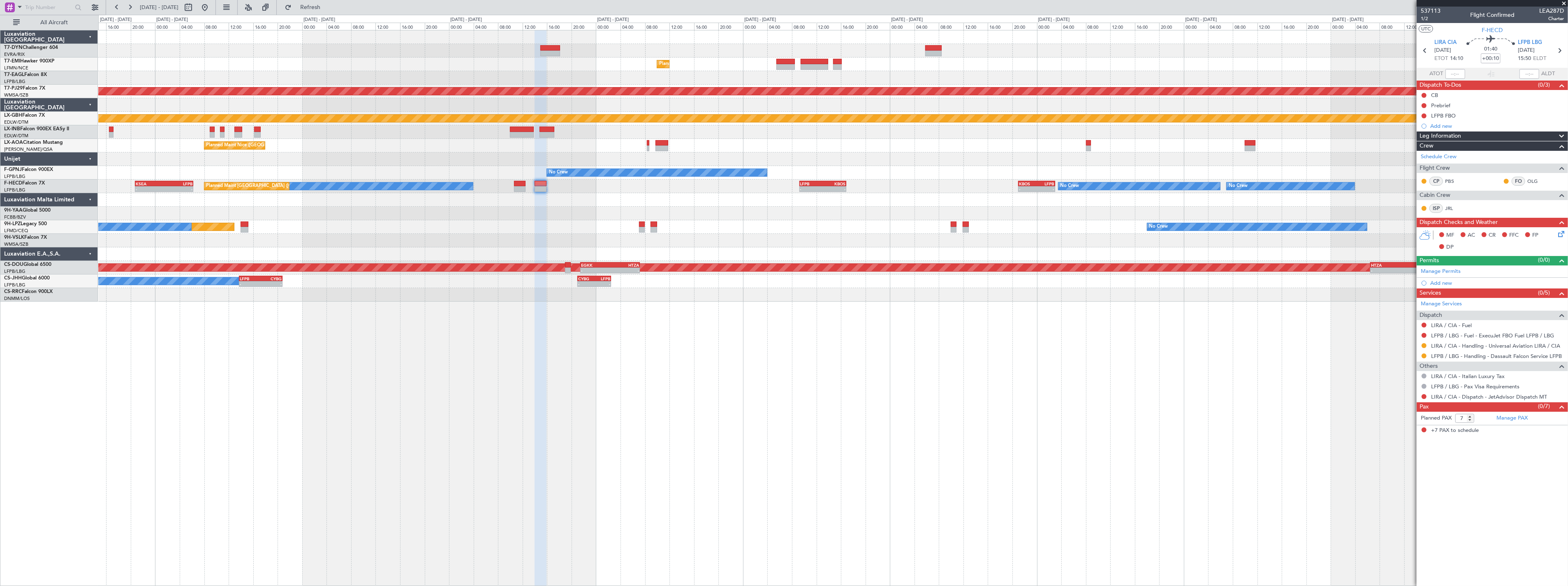
click at [720, 194] on div "Unplanned Maint [GEOGRAPHIC_DATA] (Riga Intl) Planned Maint [GEOGRAPHIC_DATA] -…" at bounding box center [833, 166] width 1469 height 271
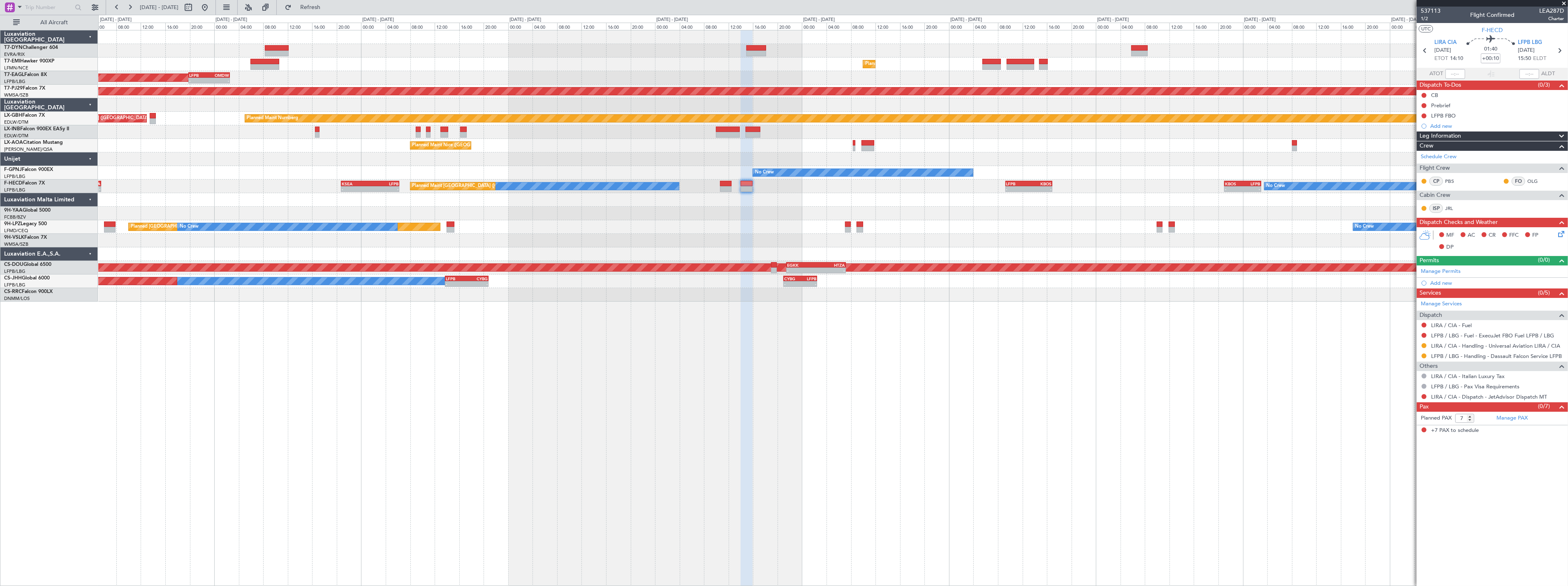
click at [541, 173] on div "Unplanned Maint [GEOGRAPHIC_DATA] (Riga Intl) Planned Maint [GEOGRAPHIC_DATA] -…" at bounding box center [833, 166] width 1469 height 271
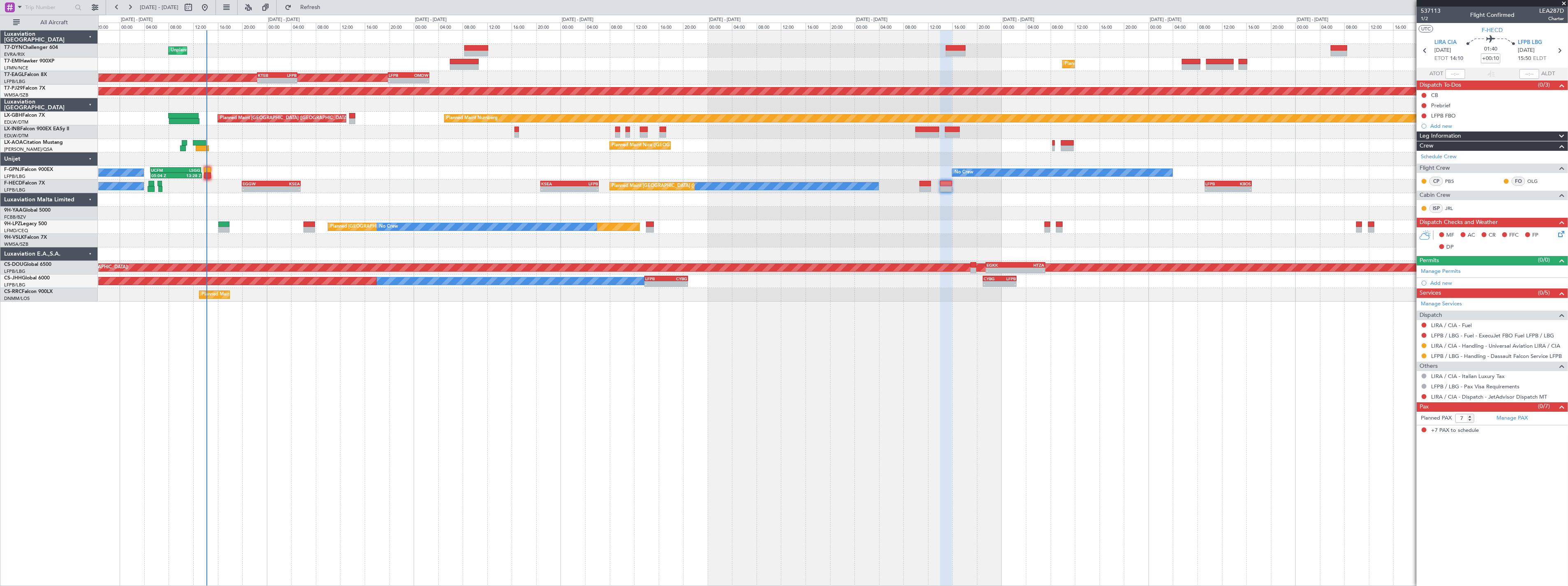
click at [471, 156] on div "Unplanned Maint [GEOGRAPHIC_DATA] (Riga Intl) Planned Maint [GEOGRAPHIC_DATA] -…" at bounding box center [833, 166] width 1469 height 271
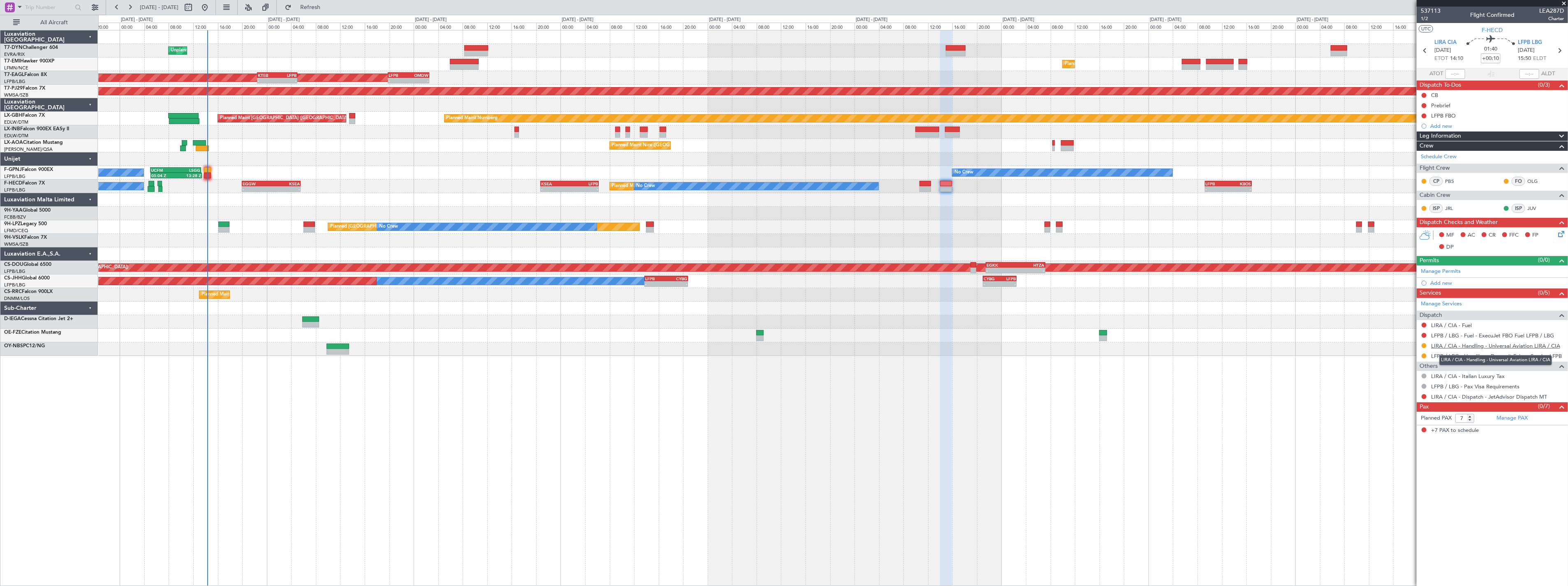
click at [1523, 348] on link "LIRA / CIA - Handling - Universal Aviation LIRA / CIA" at bounding box center [1496, 346] width 129 height 7
